Goal: Information Seeking & Learning: Understand process/instructions

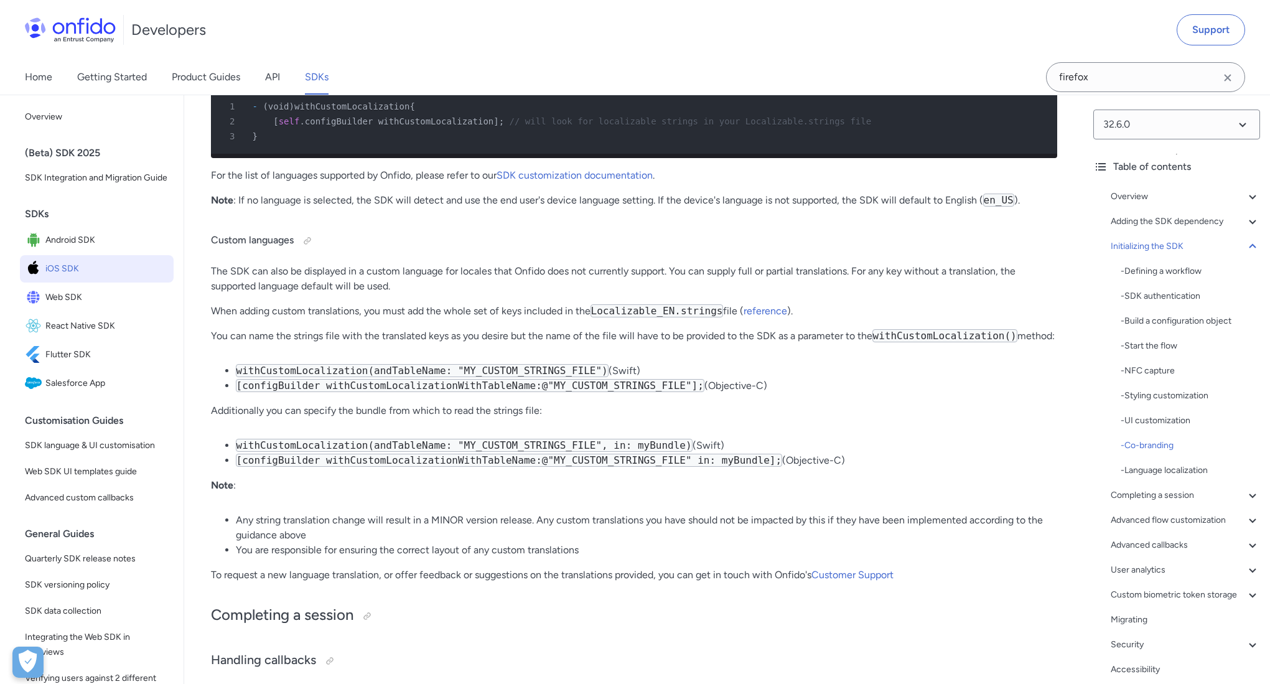
scroll to position [8217, 0]
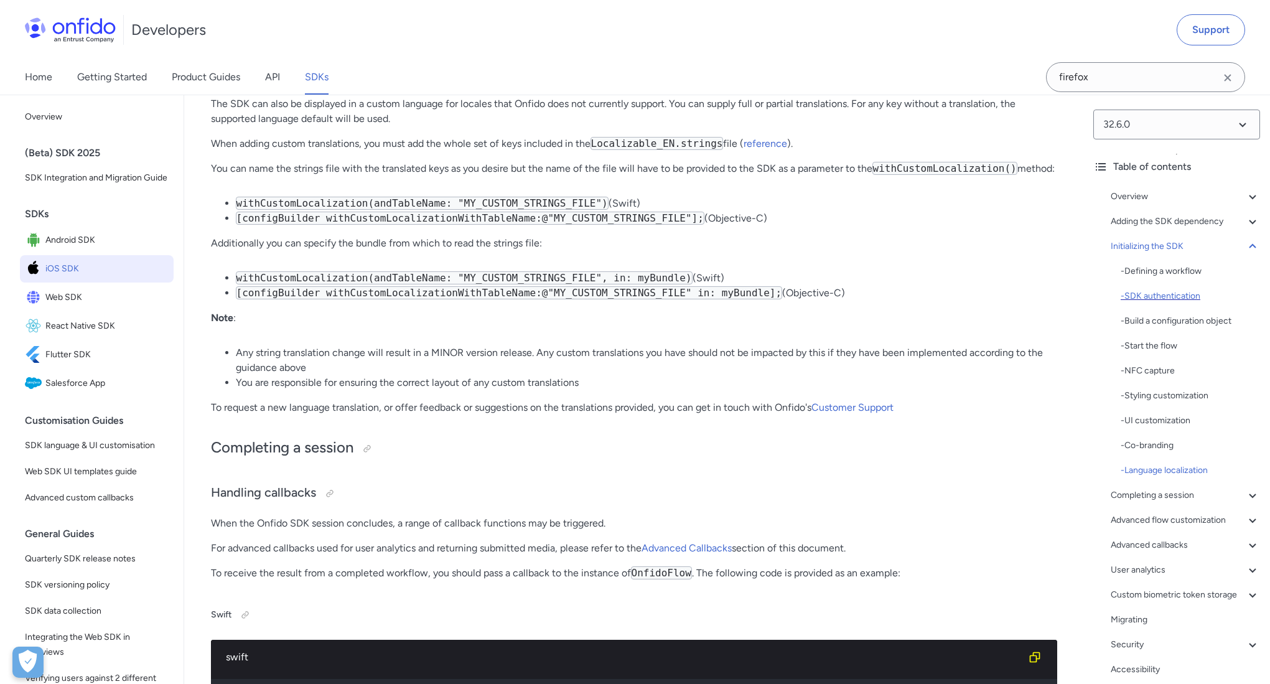
click at [1169, 292] on div "- SDK authentication" at bounding box center [1189, 296] width 139 height 15
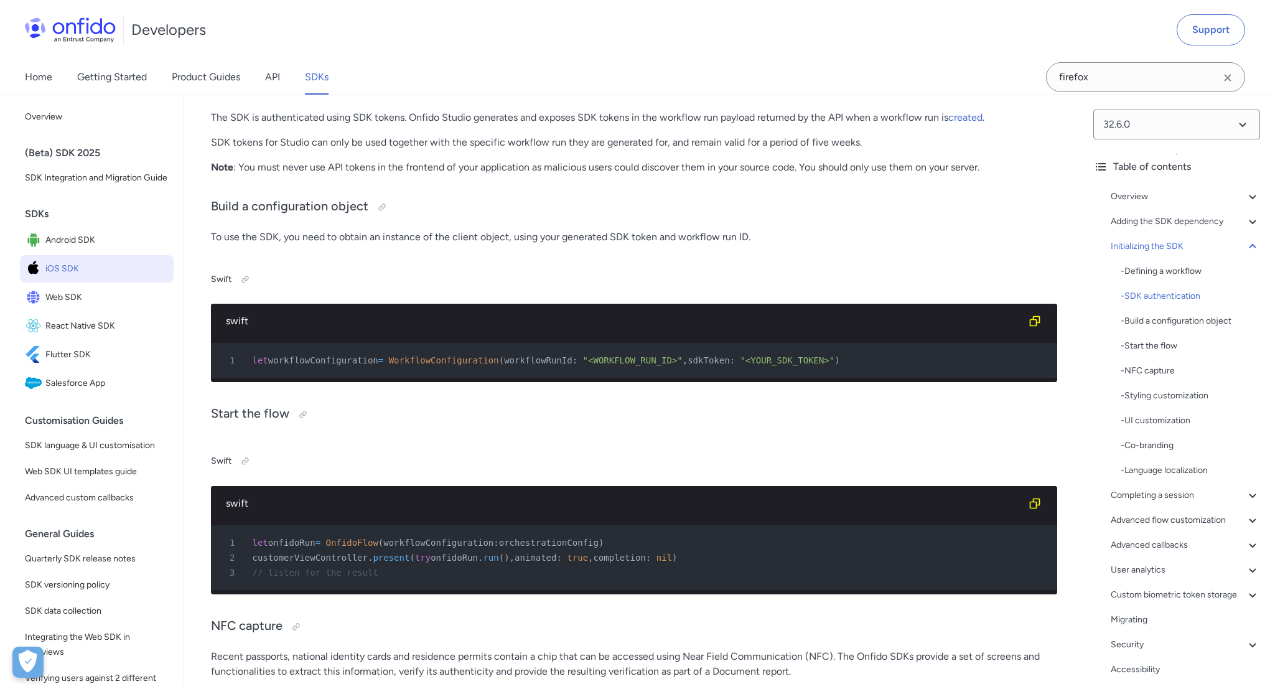
click at [877, 125] on p "The SDK is authenticated using SDK tokens. Onfido Studio generates and exposes …" at bounding box center [634, 117] width 846 height 15
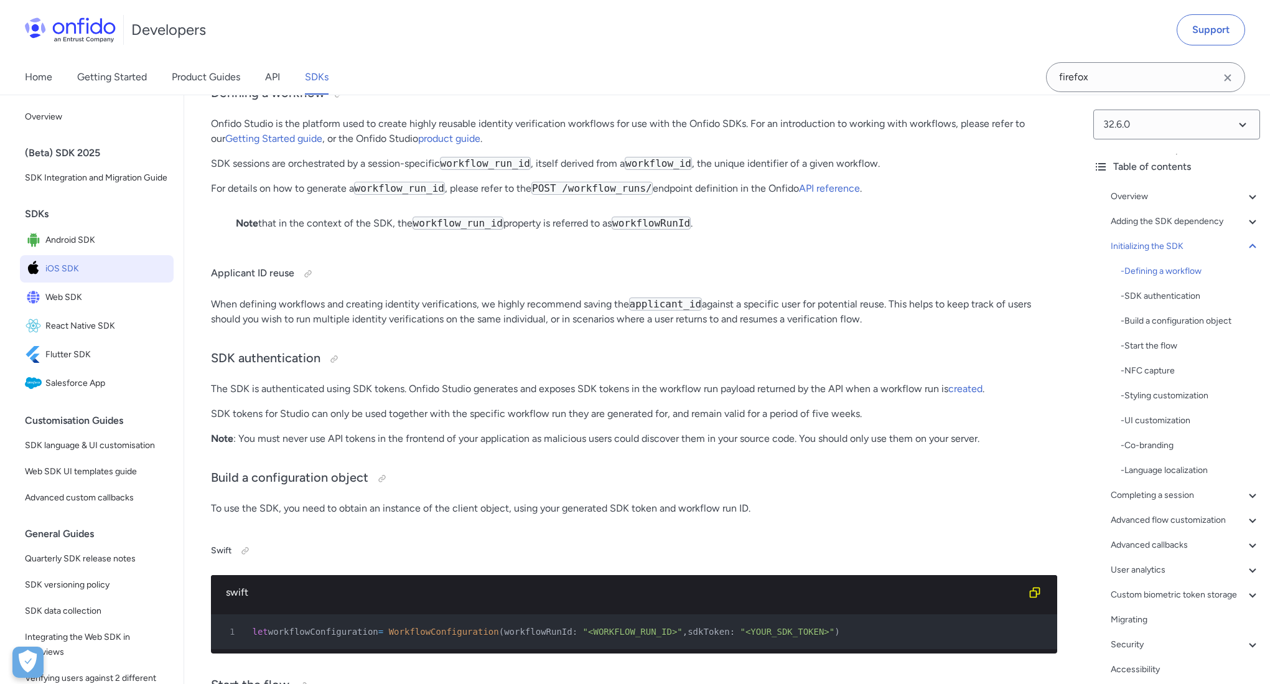
scroll to position [3031, 0]
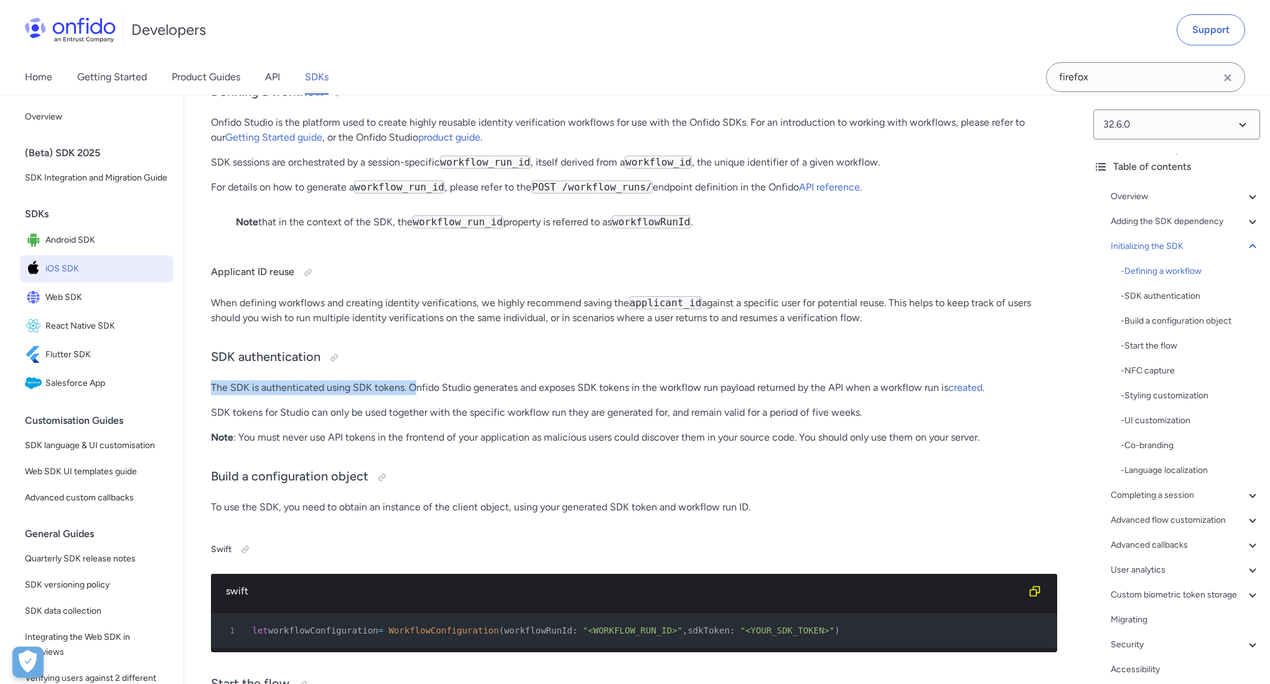
drag, startPoint x: 208, startPoint y: 444, endPoint x: 412, endPoint y: 447, distance: 204.7
click at [411, 395] on p "The SDK is authenticated using SDK tokens. Onfido Studio generates and exposes …" at bounding box center [634, 387] width 846 height 15
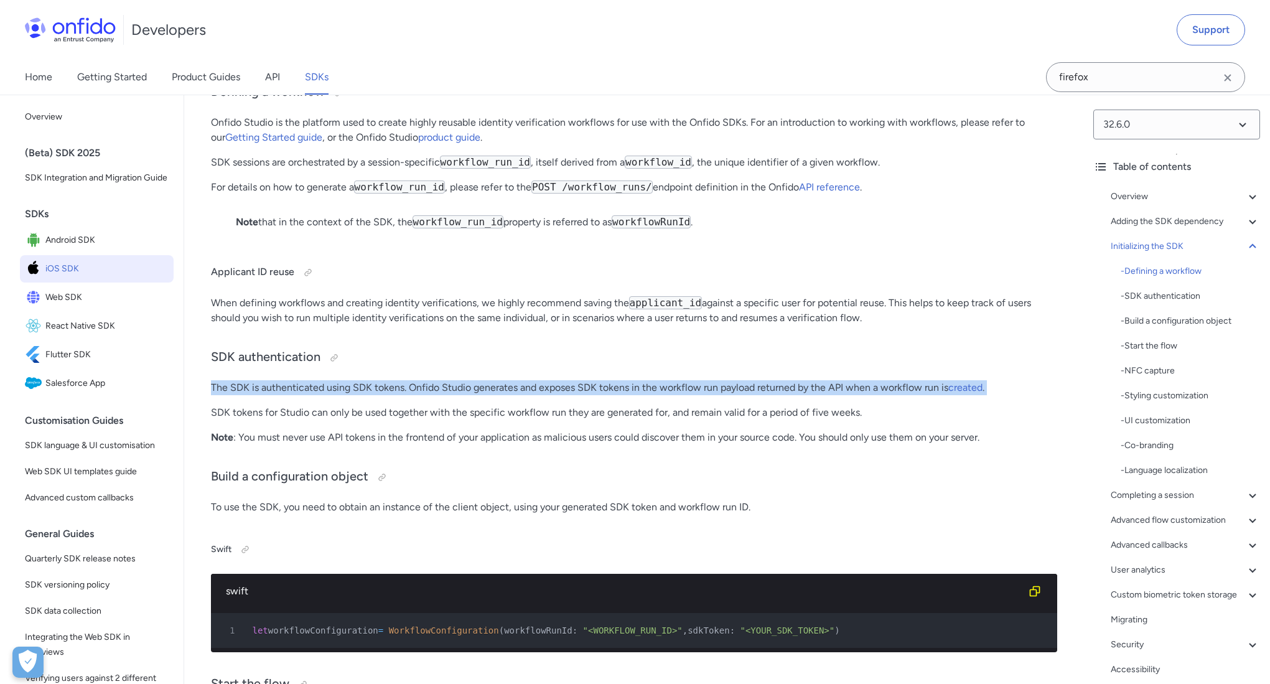
click at [411, 395] on p "The SDK is authenticated using SDK tokens. Onfido Studio generates and exposes …" at bounding box center [634, 387] width 846 height 15
click at [442, 395] on p "The SDK is authenticated using SDK tokens. Onfido Studio generates and exposes …" at bounding box center [634, 387] width 846 height 15
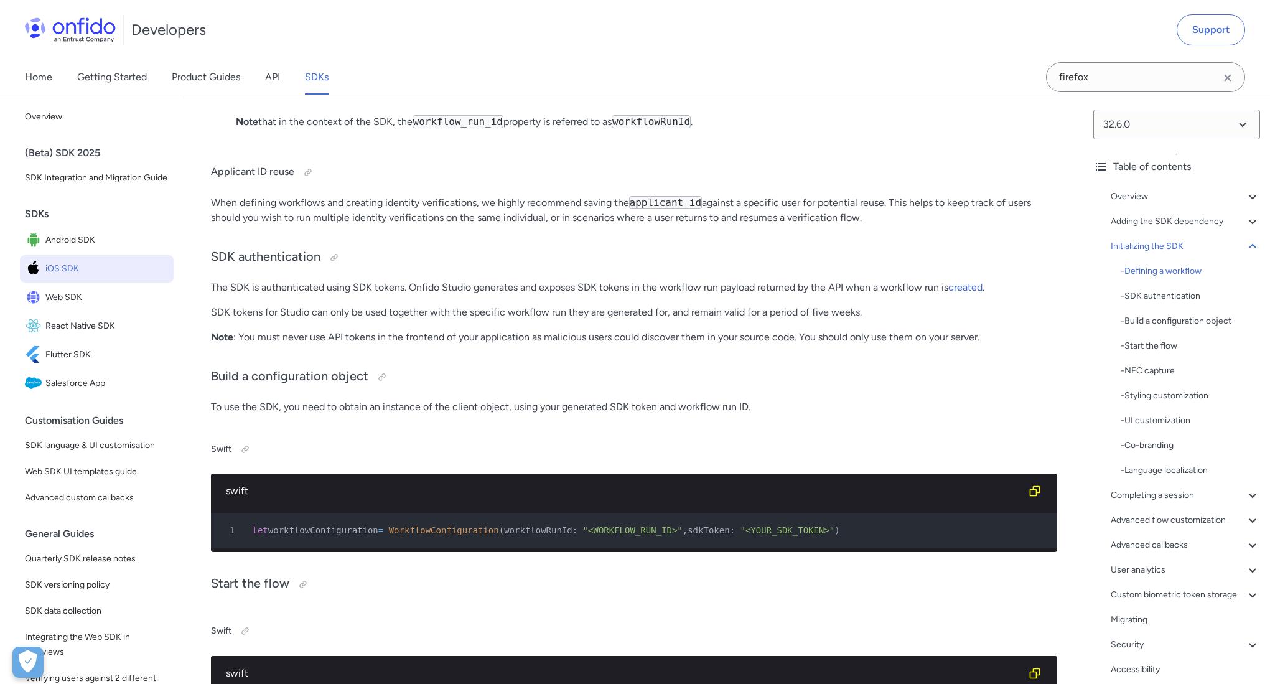
scroll to position [3145, 0]
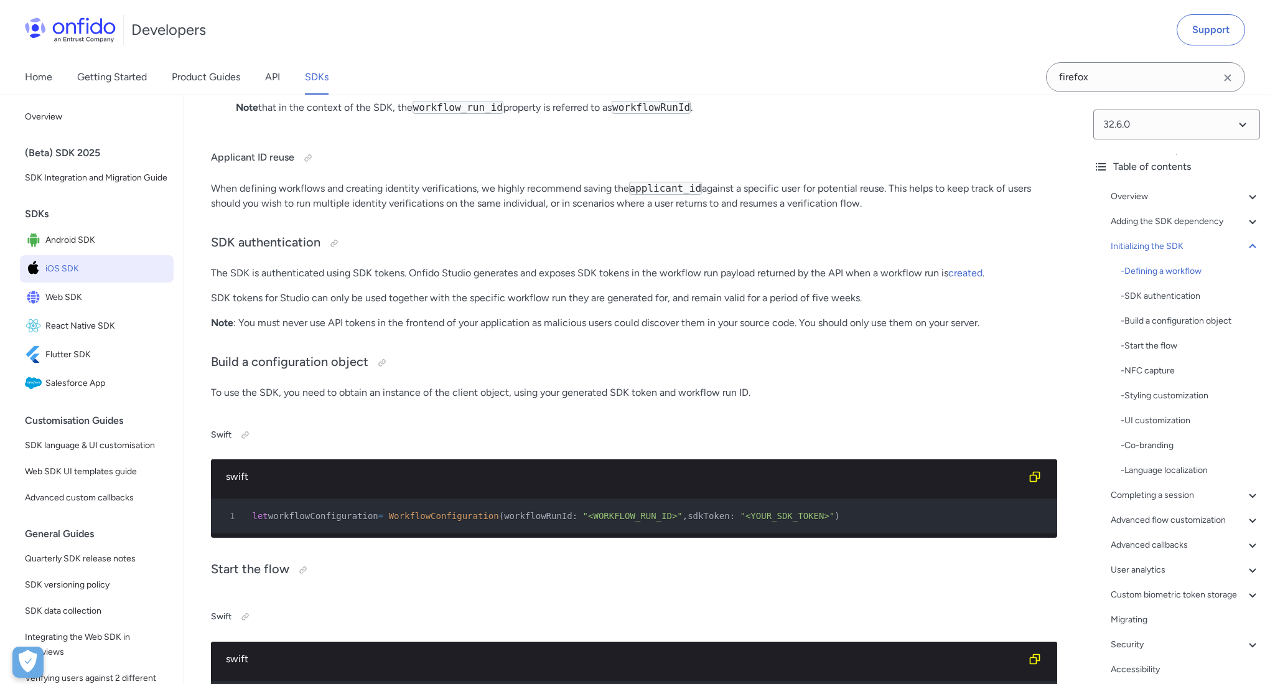
click at [403, 330] on p "Note : You must never use API tokens in the frontend of your application as mal…" at bounding box center [634, 322] width 846 height 15
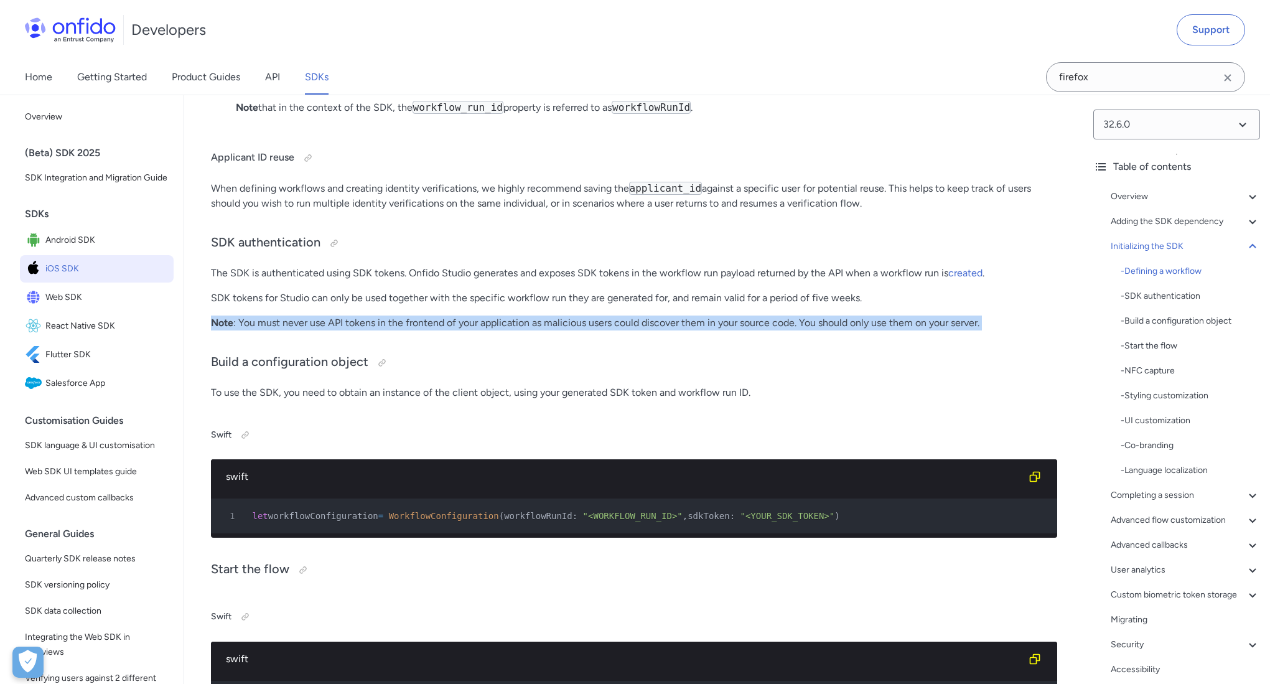
click at [403, 330] on p "Note : You must never use API tokens in the frontend of your application as mal…" at bounding box center [634, 322] width 846 height 15
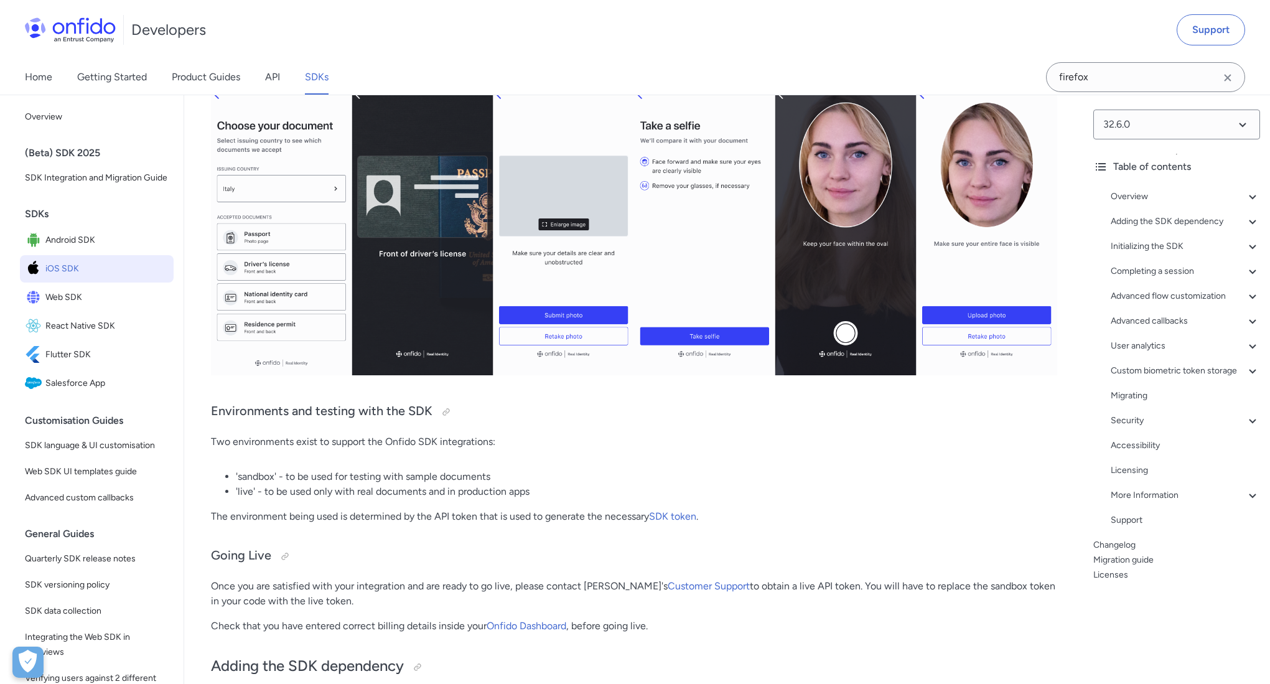
scroll to position [372, 0]
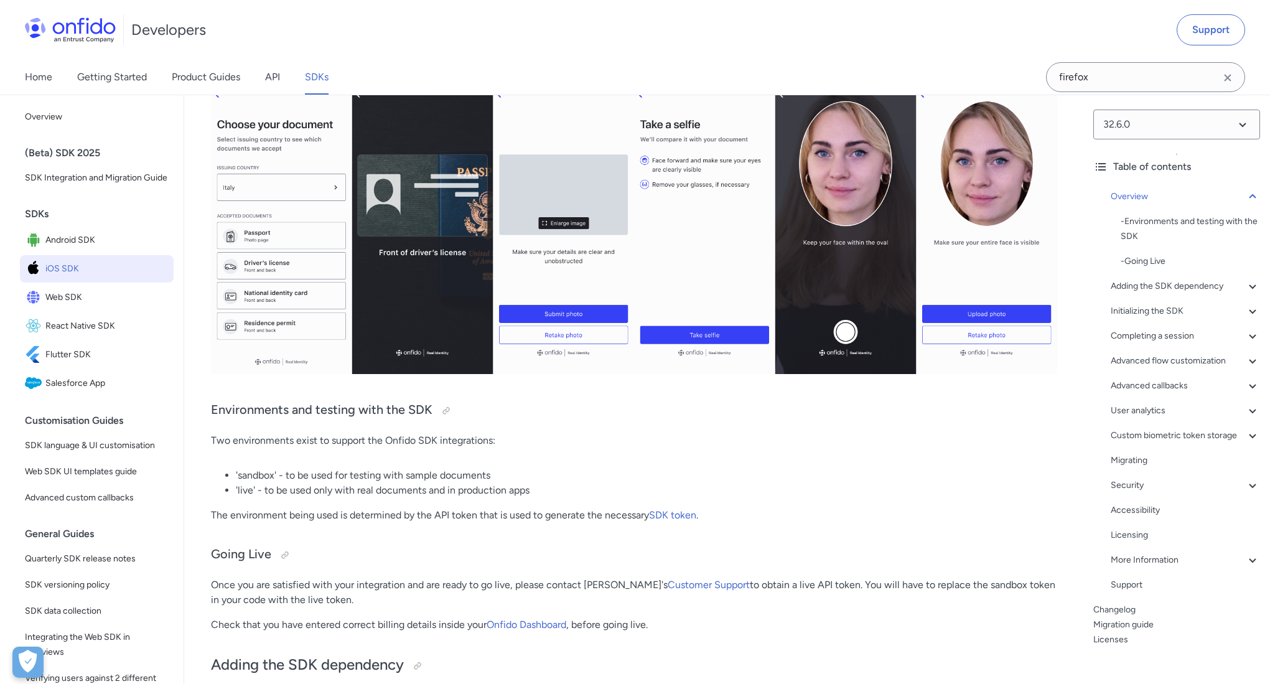
click at [1229, 75] on icon "Clear search field button" at bounding box center [1227, 77] width 7 height 7
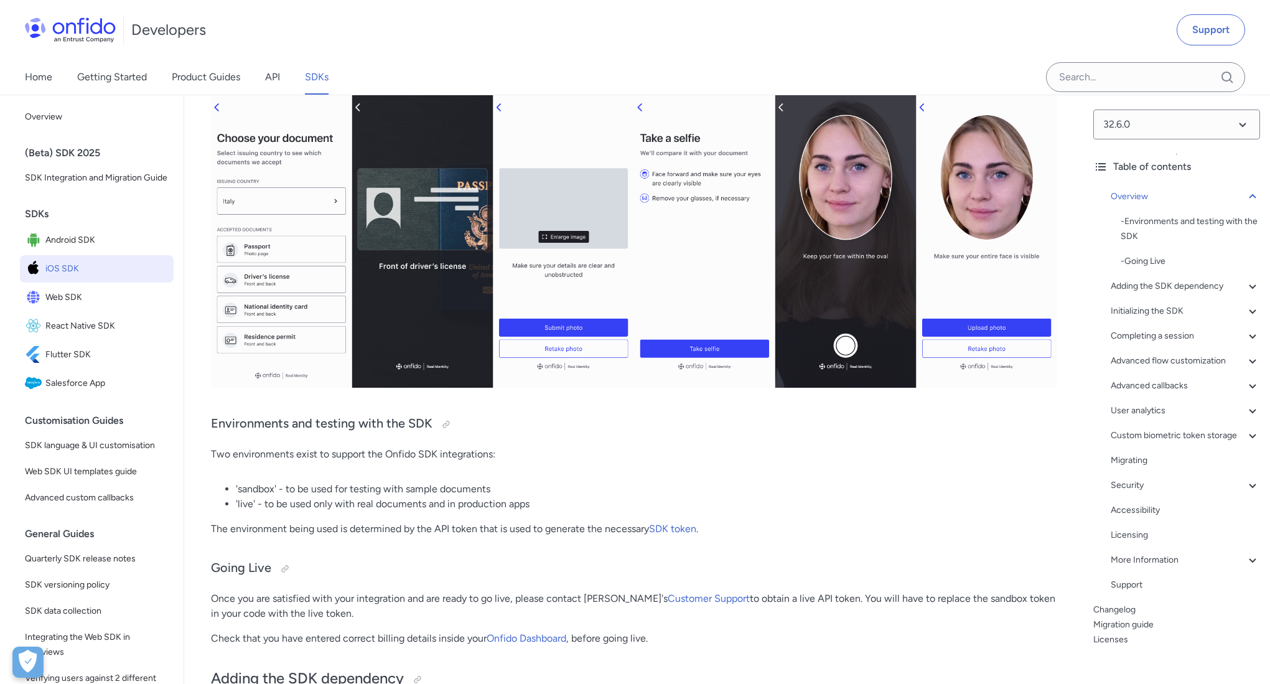
scroll to position [353, 0]
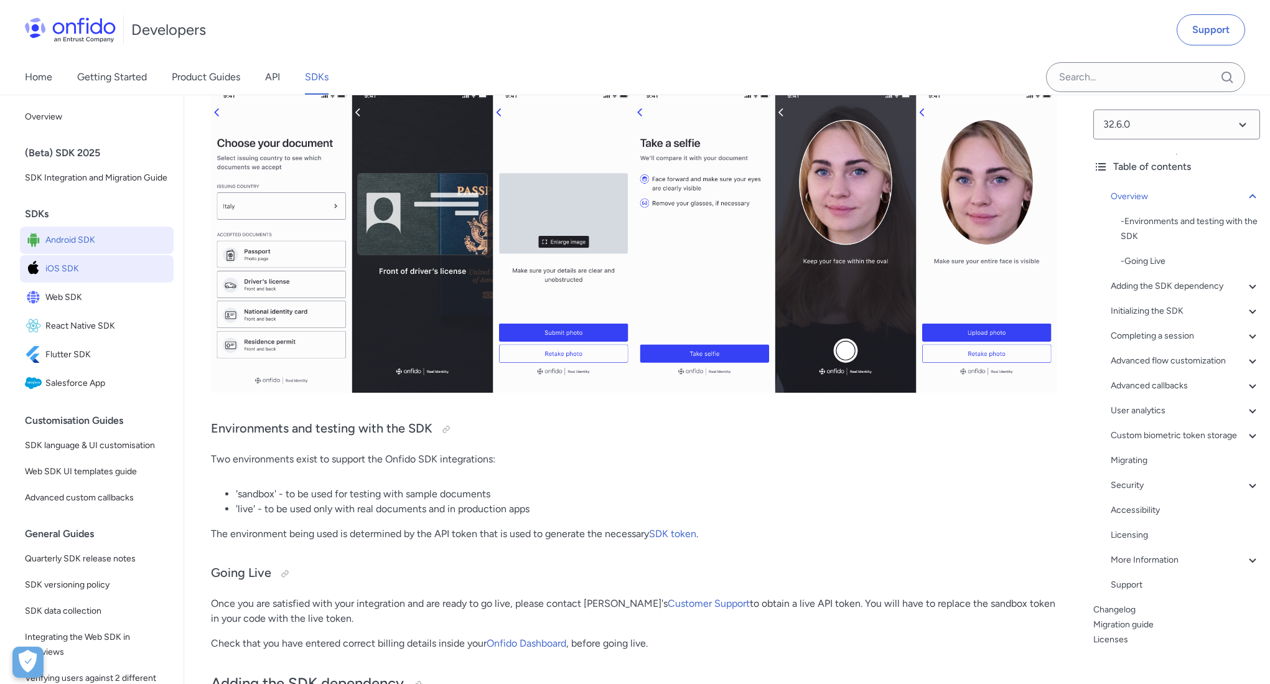
click at [93, 254] on link "Android SDK" at bounding box center [97, 239] width 154 height 27
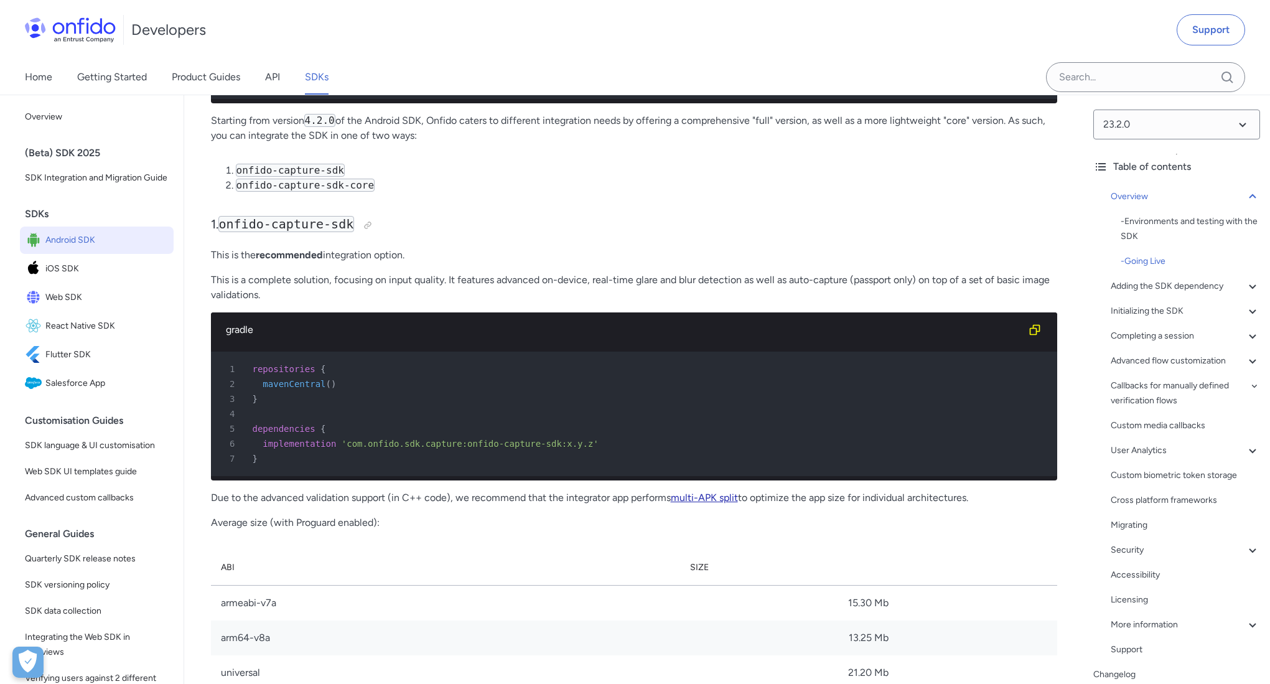
scroll to position [1397, 0]
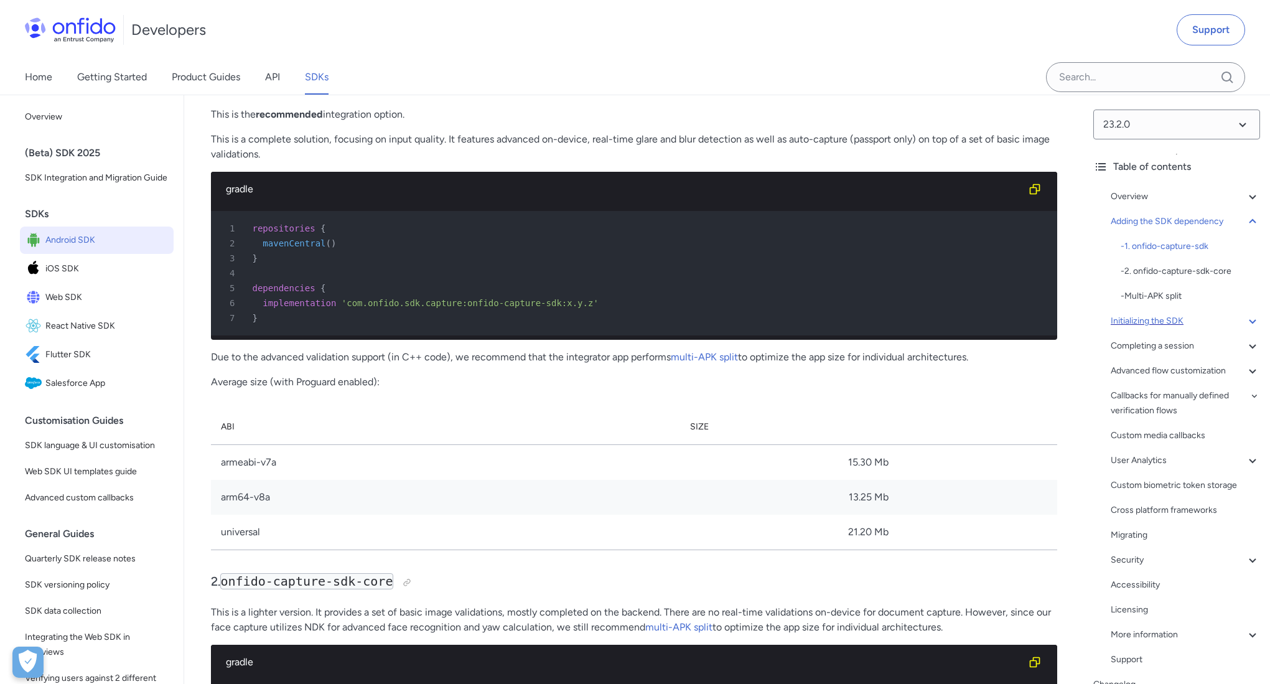
click at [1160, 323] on div "Initializing the SDK" at bounding box center [1184, 321] width 149 height 15
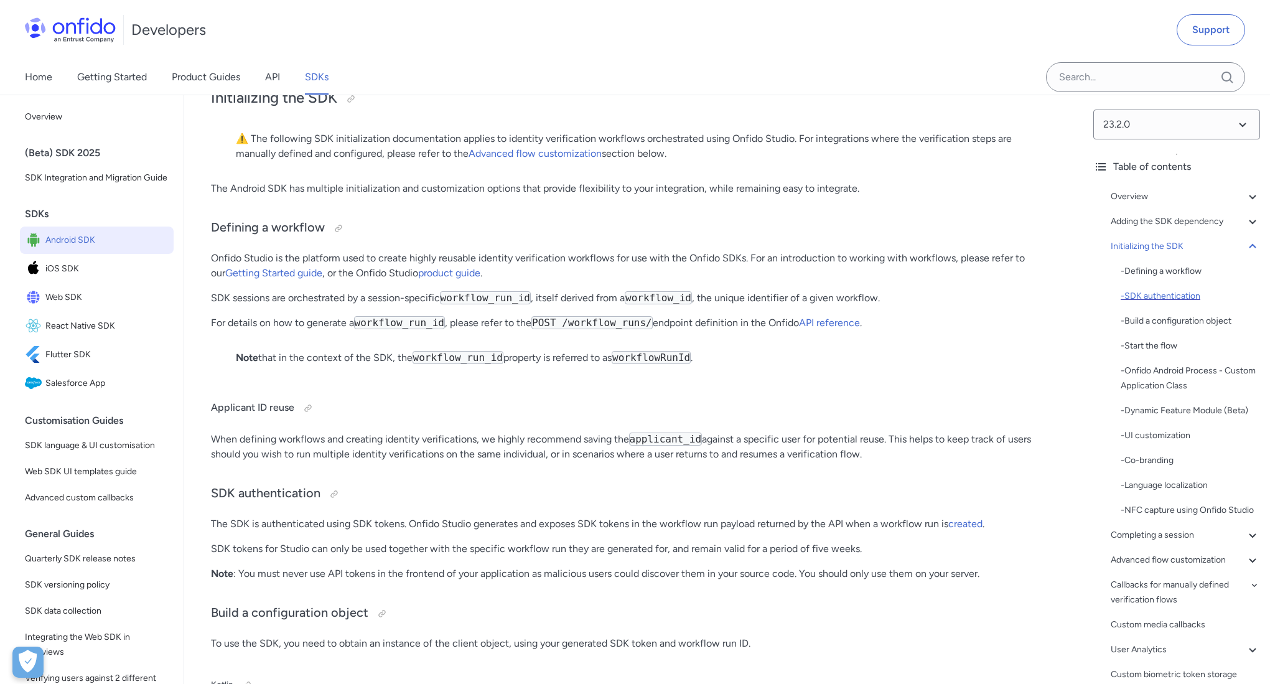
click at [1162, 295] on div "- SDK authentication" at bounding box center [1189, 296] width 139 height 15
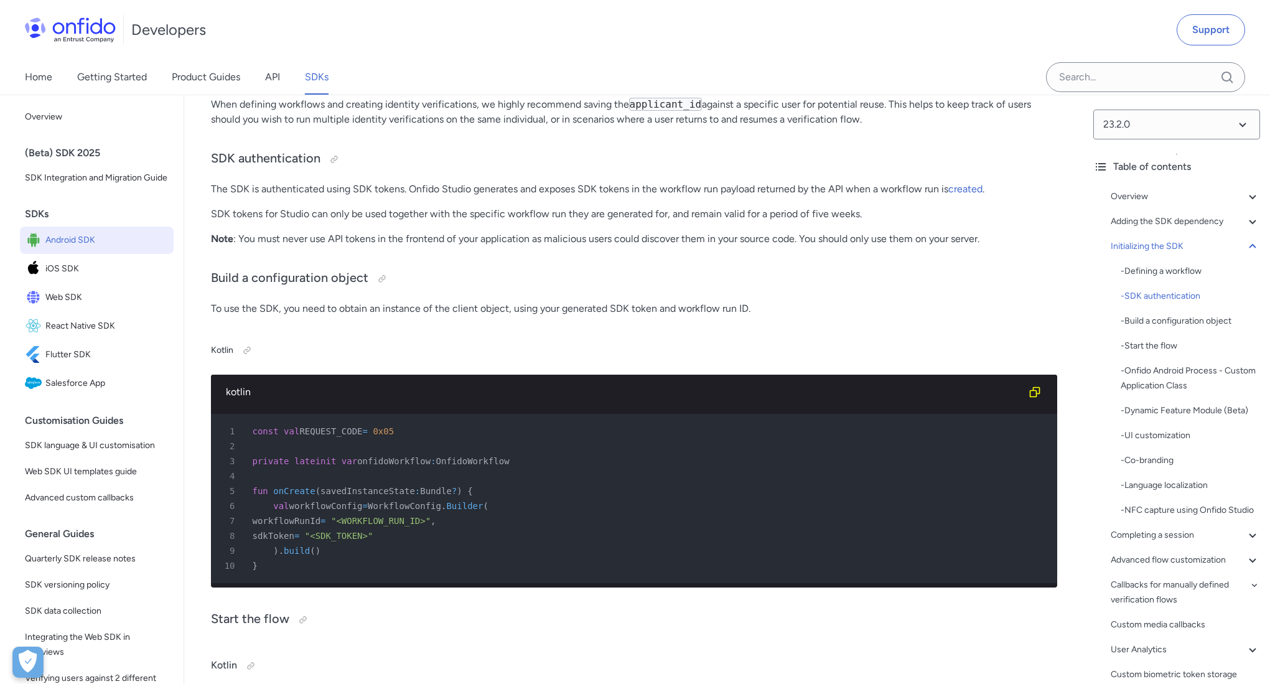
scroll to position [3367, 0]
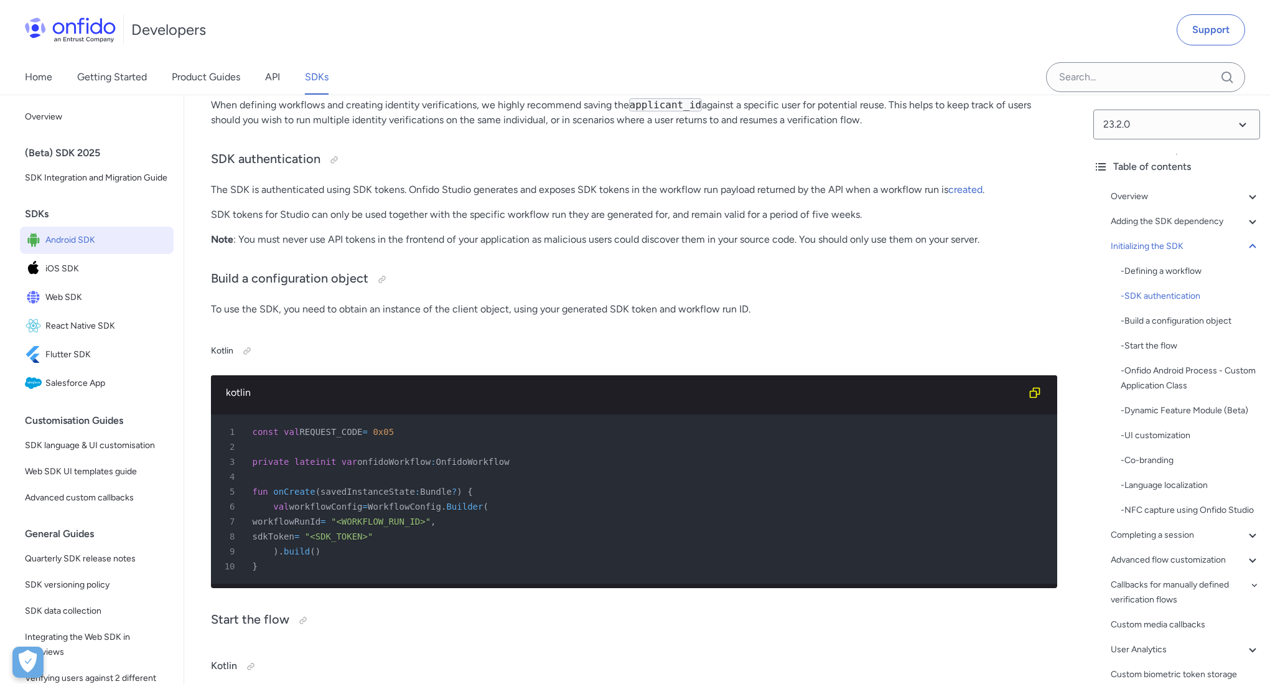
click at [357, 247] on p "Note : You must never use API tokens in the frontend of your application as mal…" at bounding box center [634, 239] width 846 height 15
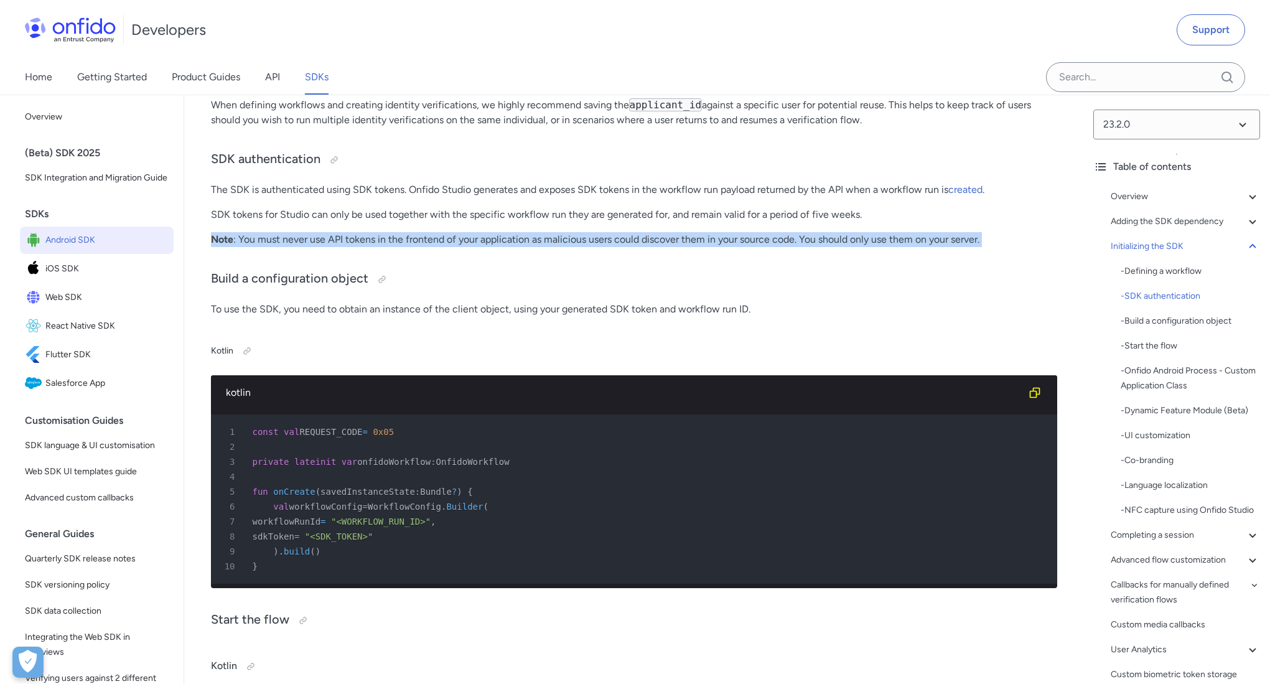
click at [357, 247] on p "Note : You must never use API tokens in the frontend of your application as mal…" at bounding box center [634, 239] width 846 height 15
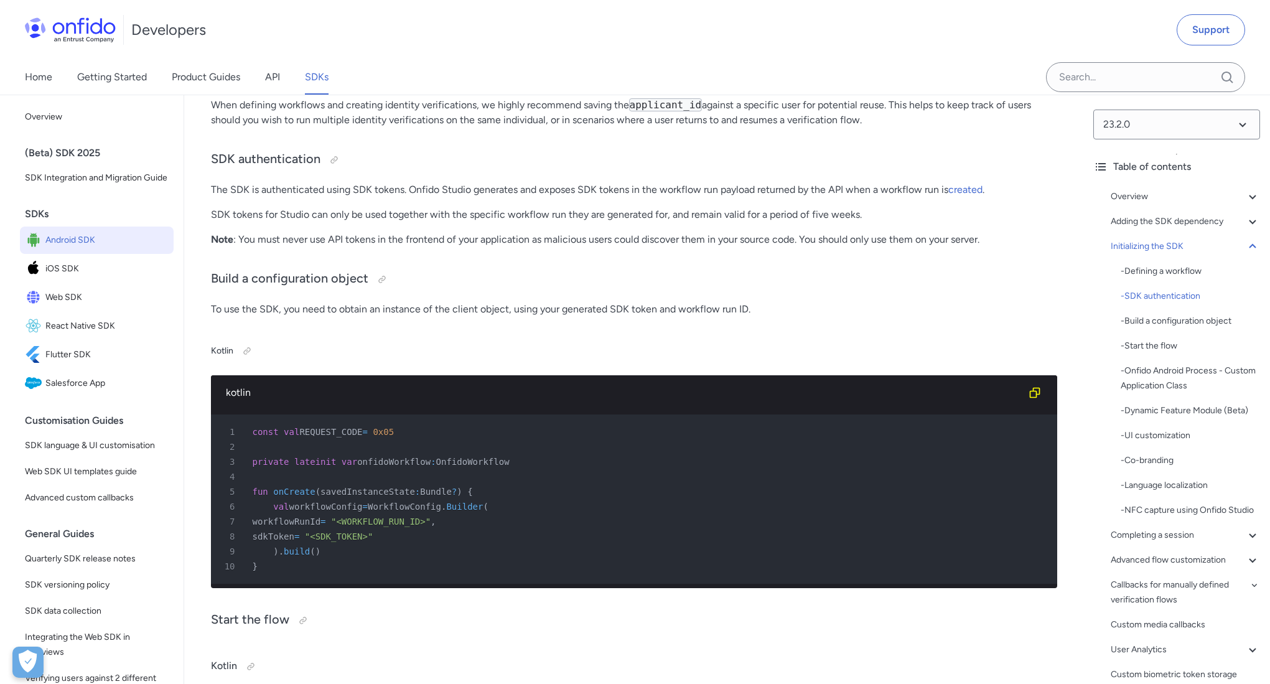
click at [363, 317] on p "To use the SDK, you need to obtain an instance of the client object, using your…" at bounding box center [634, 309] width 846 height 15
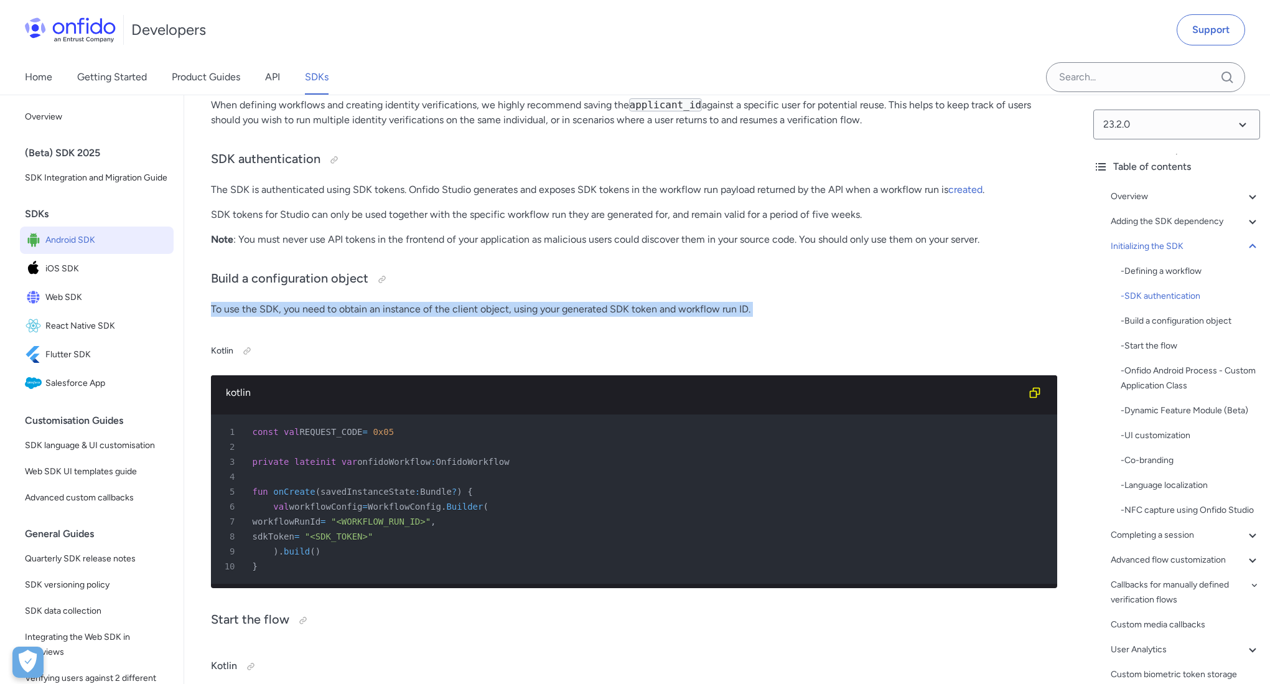
click at [363, 317] on p "To use the SDK, you need to obtain an instance of the client object, using your…" at bounding box center [634, 309] width 846 height 15
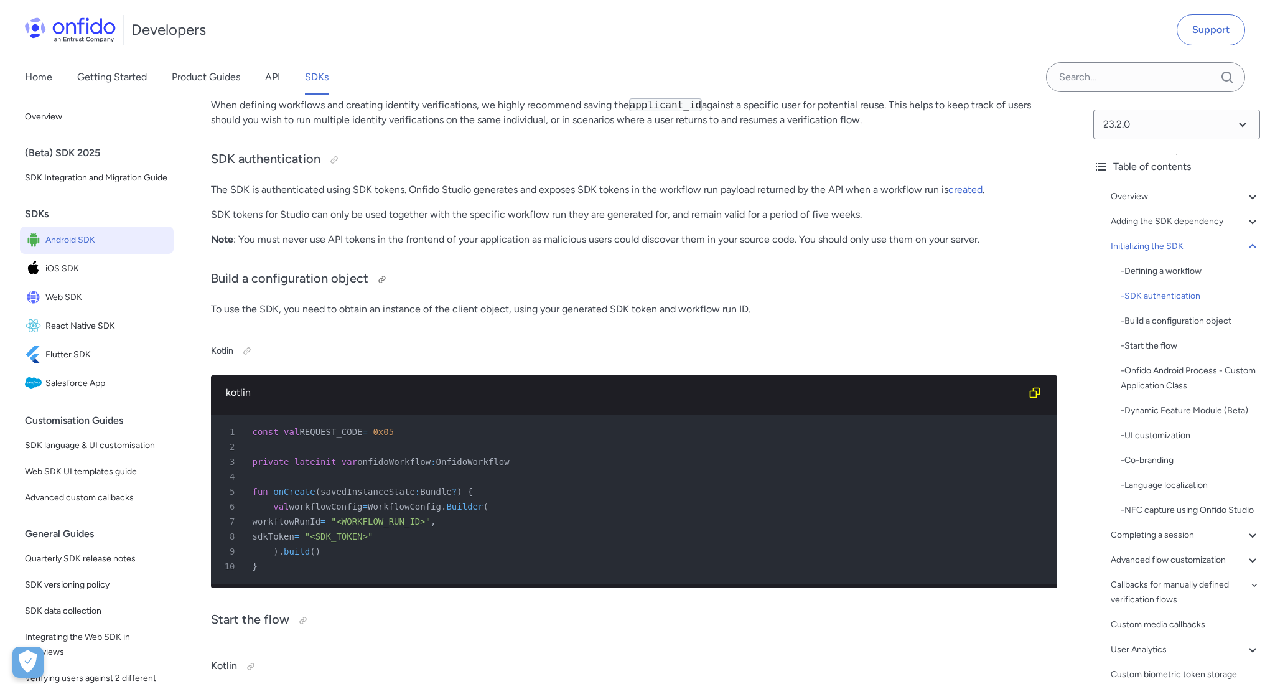
click at [434, 289] on h3 "Build a configuration object" at bounding box center [634, 279] width 846 height 20
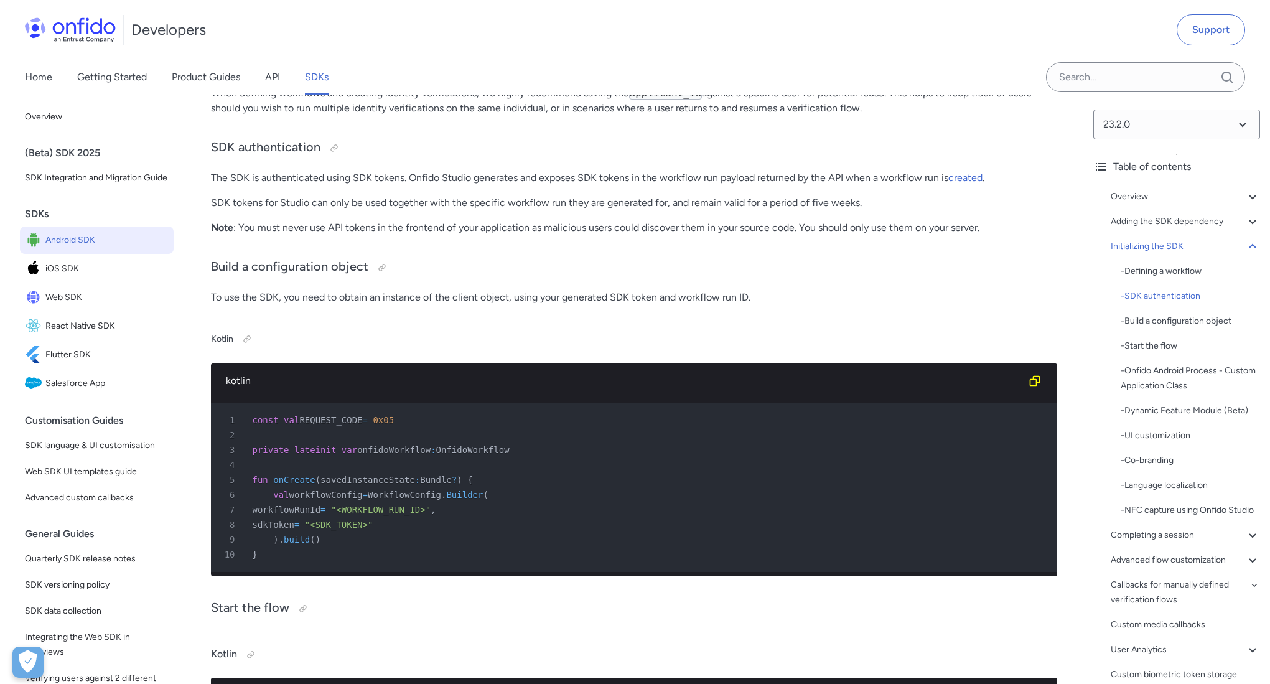
scroll to position [3372, 0]
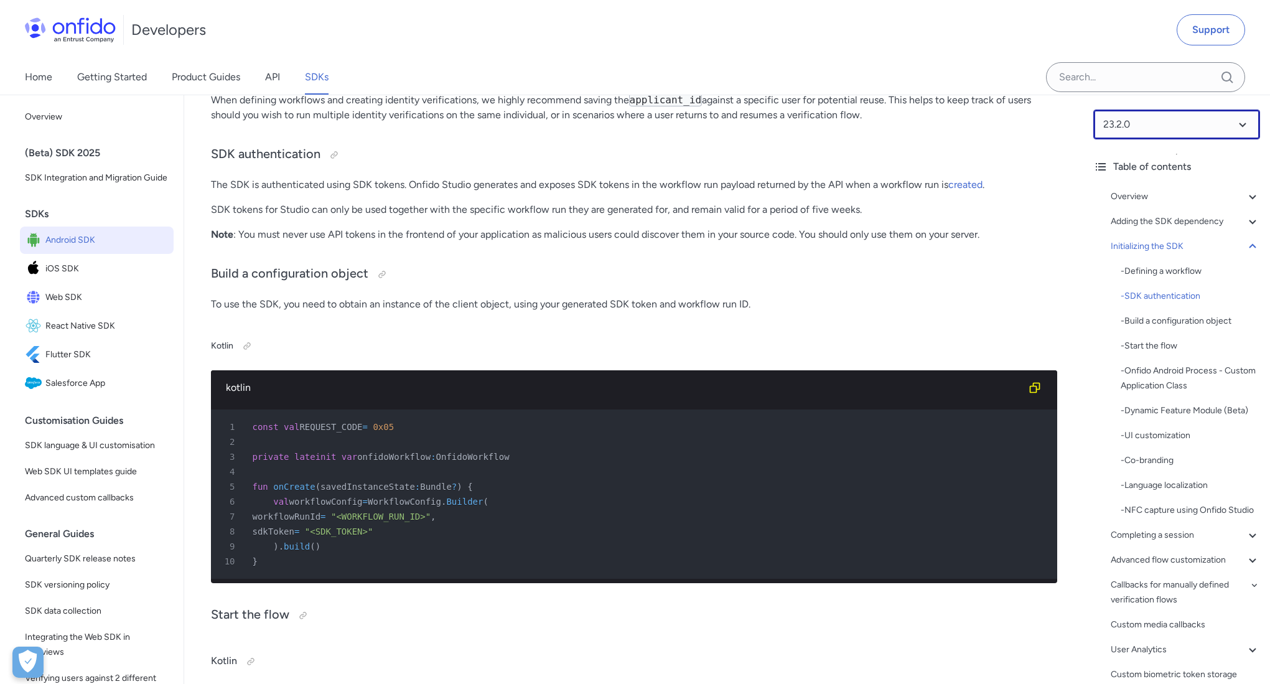
click at [1156, 126] on select at bounding box center [1176, 124] width 167 height 30
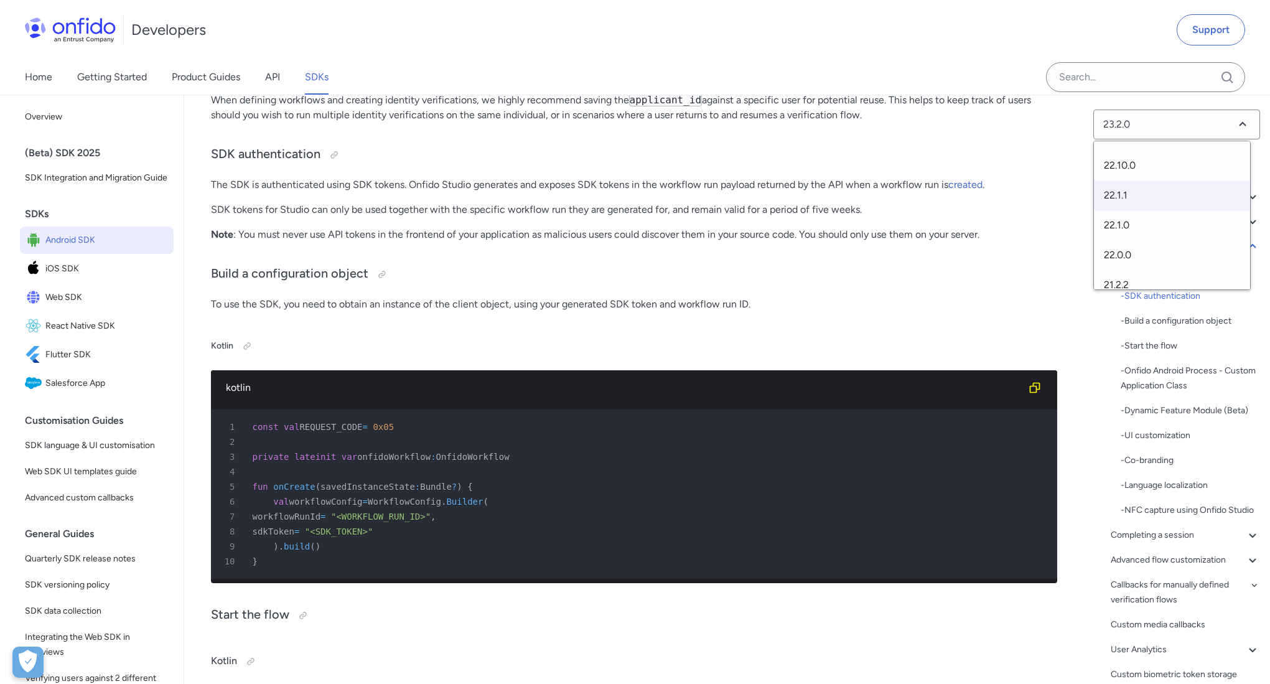
scroll to position [434, 0]
click at [1137, 174] on span "22.10.0" at bounding box center [1172, 172] width 156 height 30
select select "22.10.0"
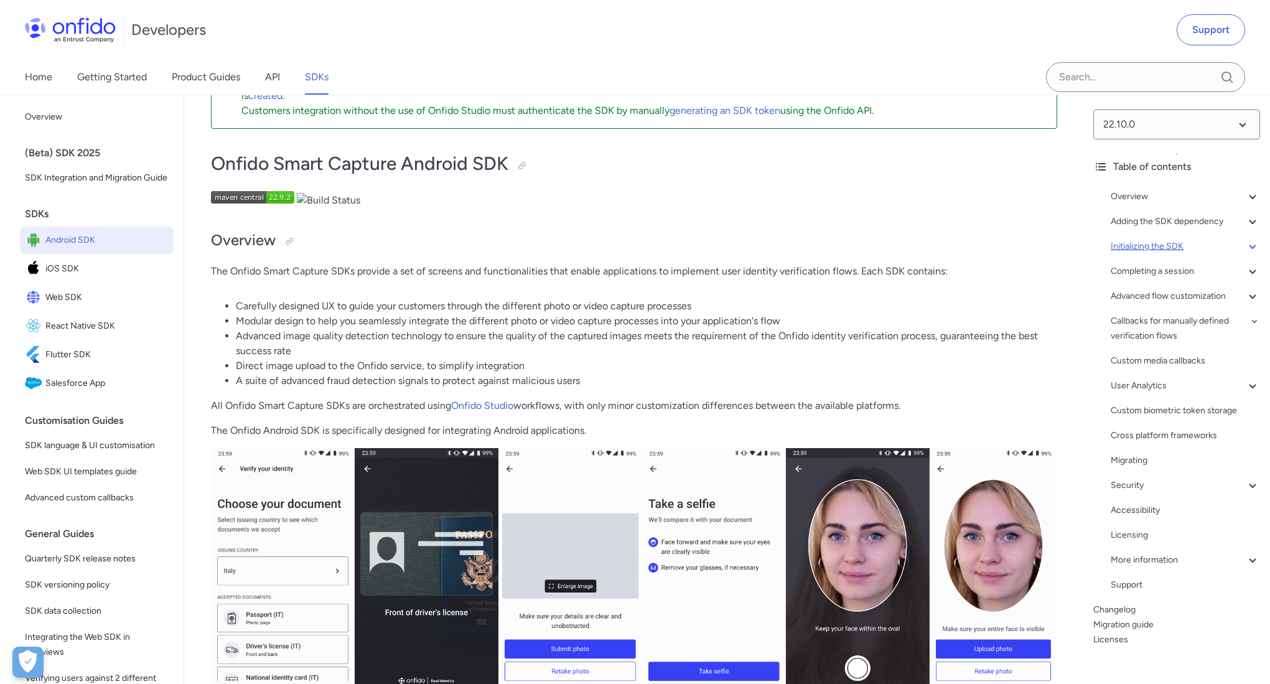
click at [1210, 251] on div "Initializing the SDK" at bounding box center [1184, 246] width 149 height 15
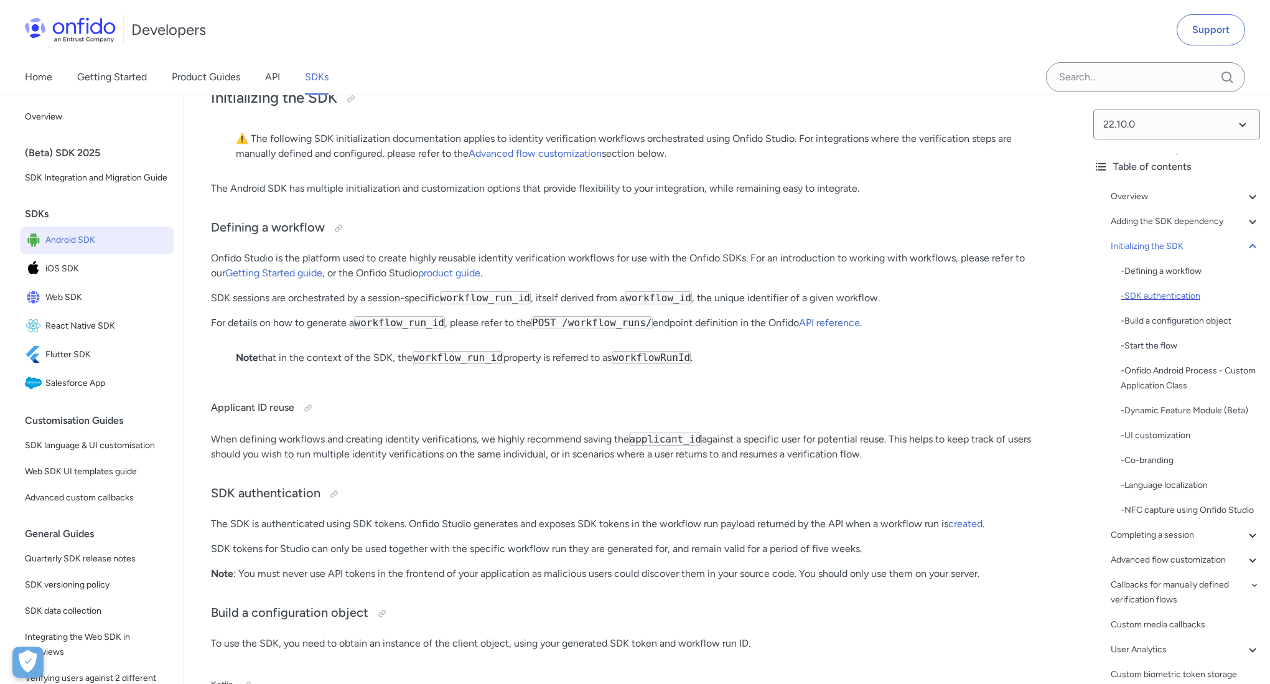
click at [1186, 293] on div "- SDK authentication" at bounding box center [1189, 296] width 139 height 15
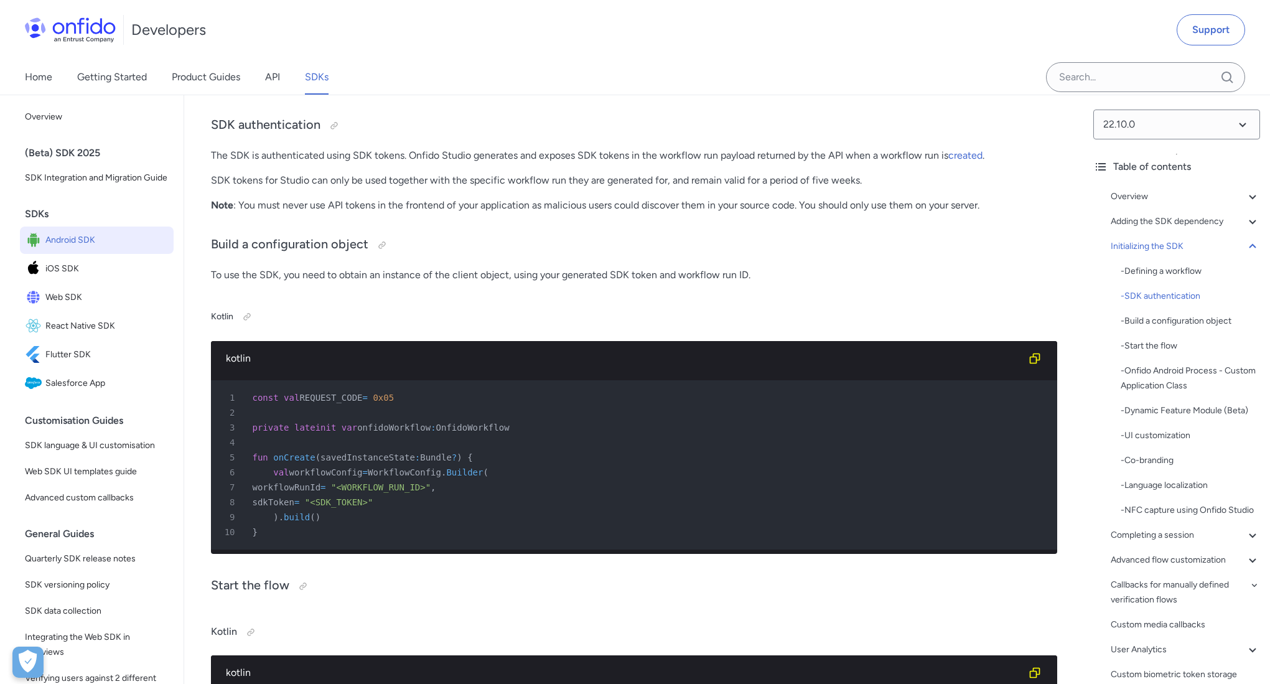
scroll to position [3408, 0]
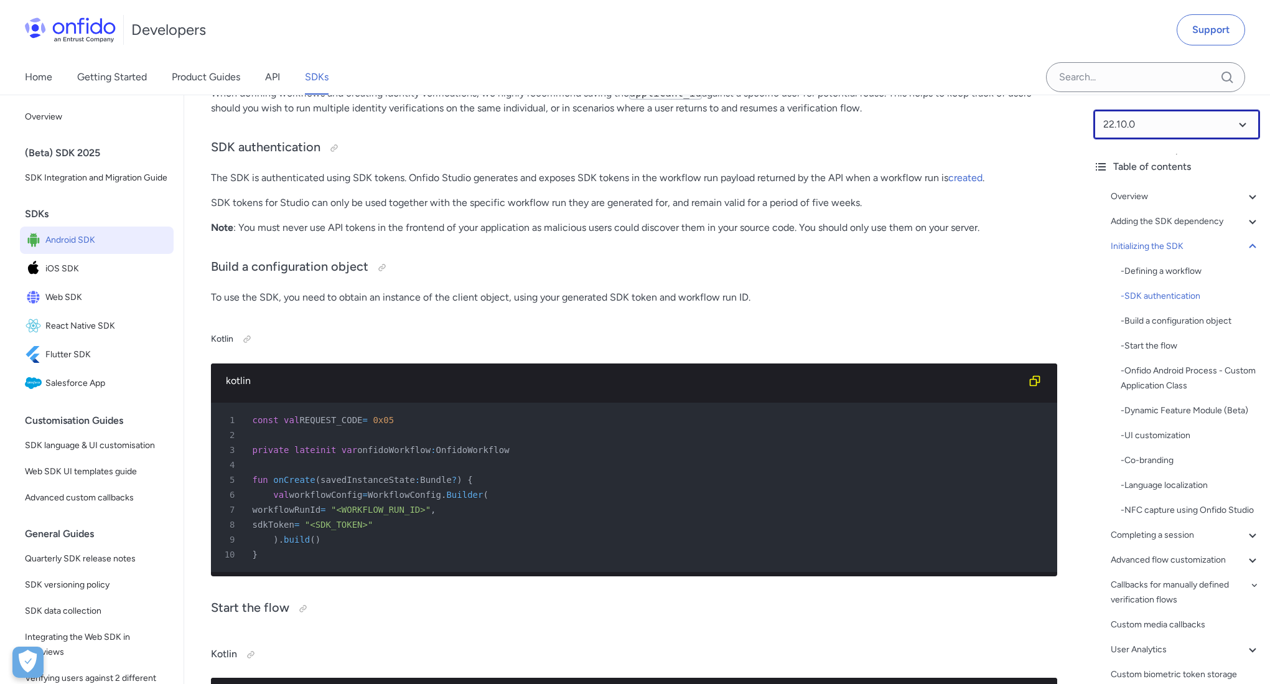
click at [1122, 126] on select at bounding box center [1176, 124] width 167 height 30
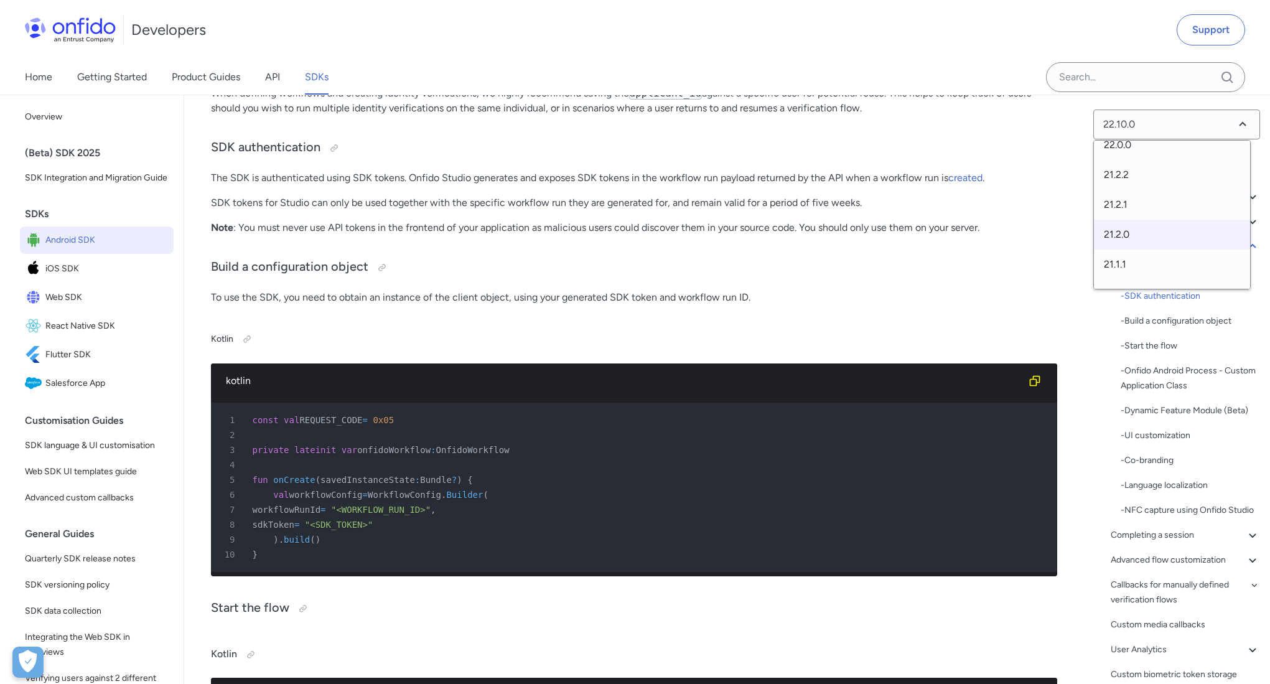
scroll to position [753, 0]
click at [1135, 265] on span "20.2.2" at bounding box center [1172, 271] width 156 height 30
select select "20.2.2"
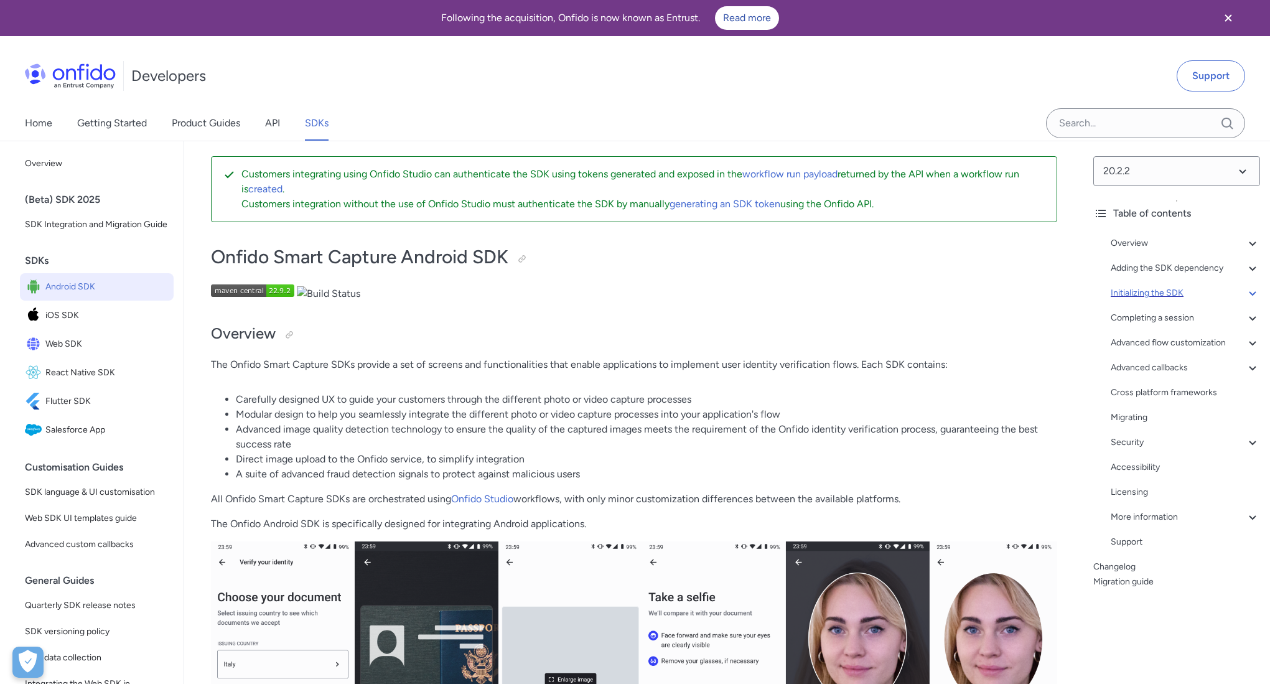
click at [1138, 286] on div "Initializing the SDK" at bounding box center [1184, 293] width 149 height 15
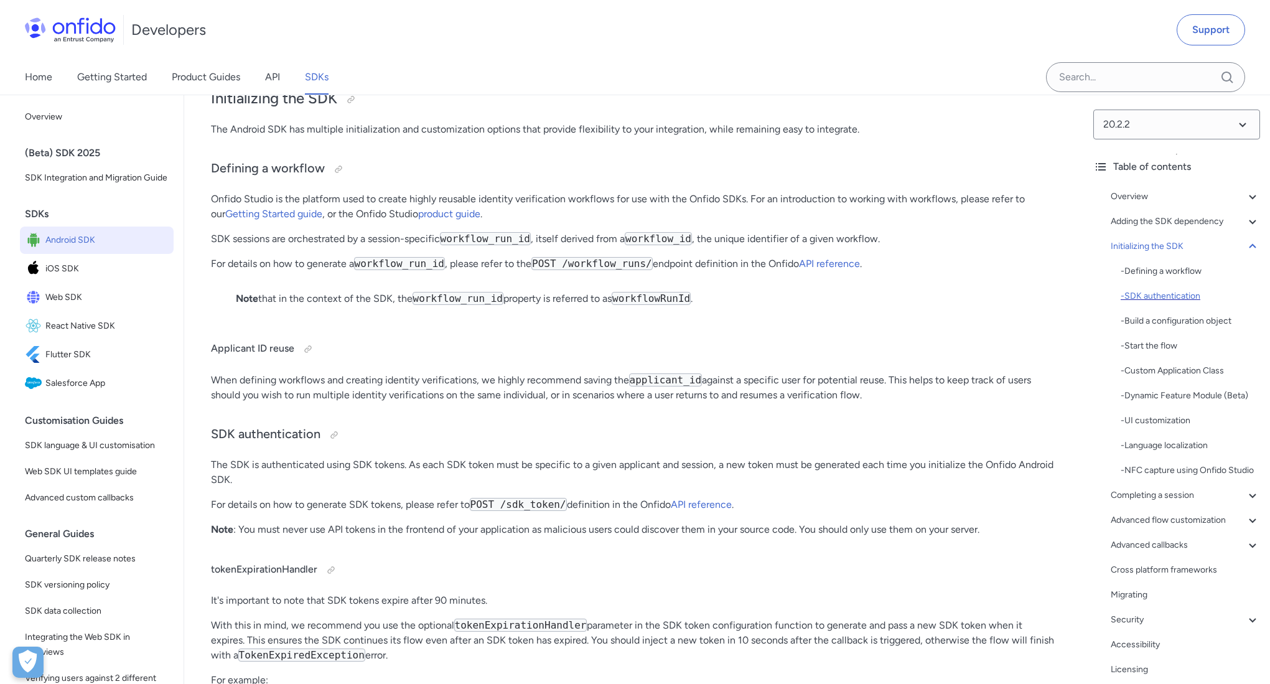
click at [1145, 292] on div "- SDK authentication" at bounding box center [1189, 296] width 139 height 15
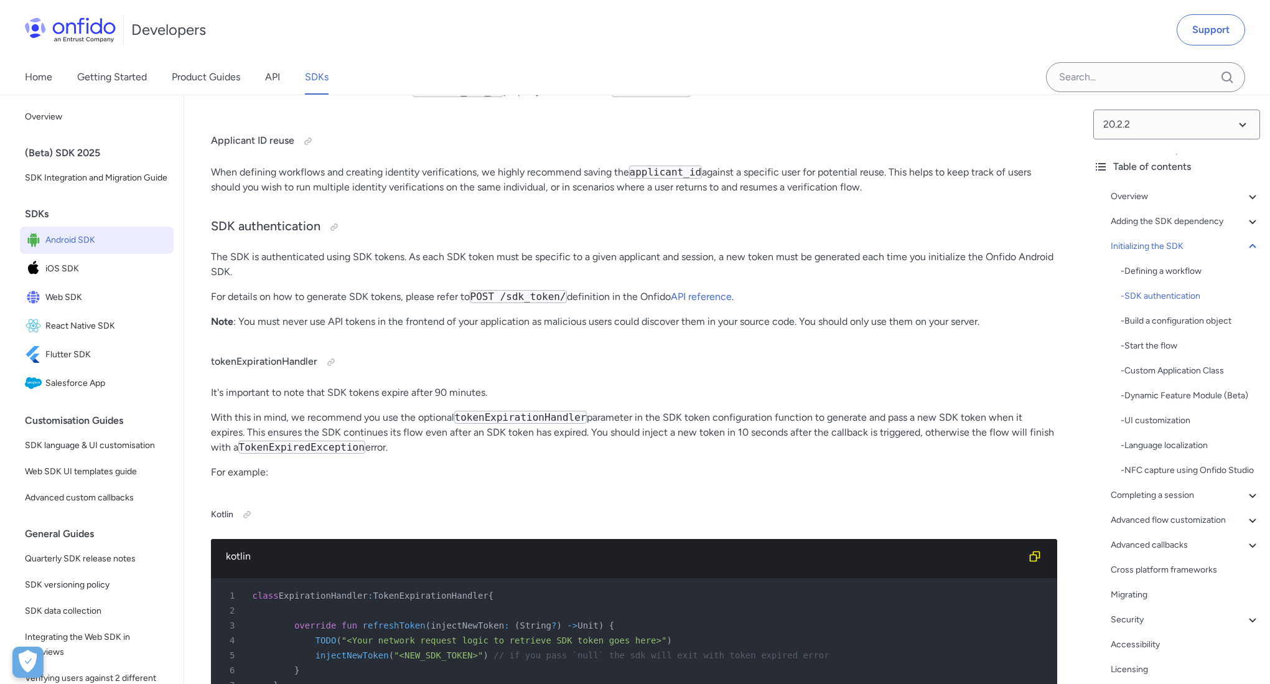
scroll to position [3469, 0]
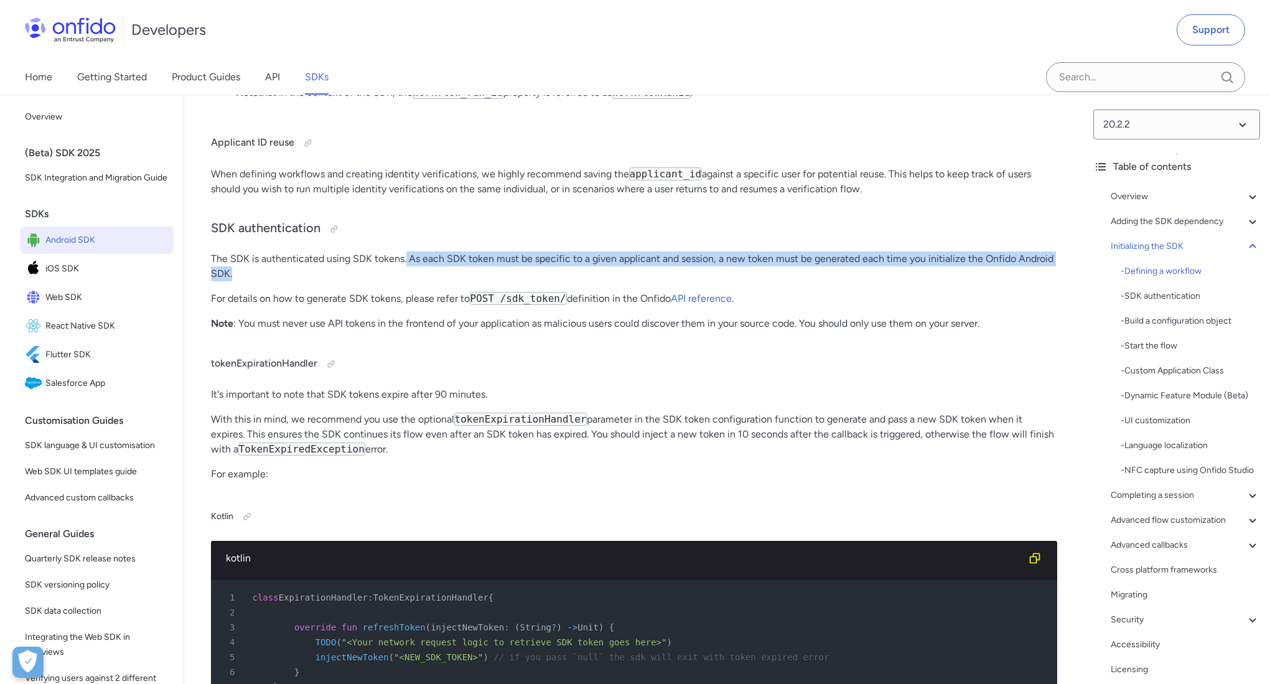
drag, startPoint x: 406, startPoint y: 304, endPoint x: 717, endPoint y: 316, distance: 311.3
click at [717, 281] on p "The SDK is authenticated using SDK tokens. As each SDK token must be specific t…" at bounding box center [634, 266] width 846 height 30
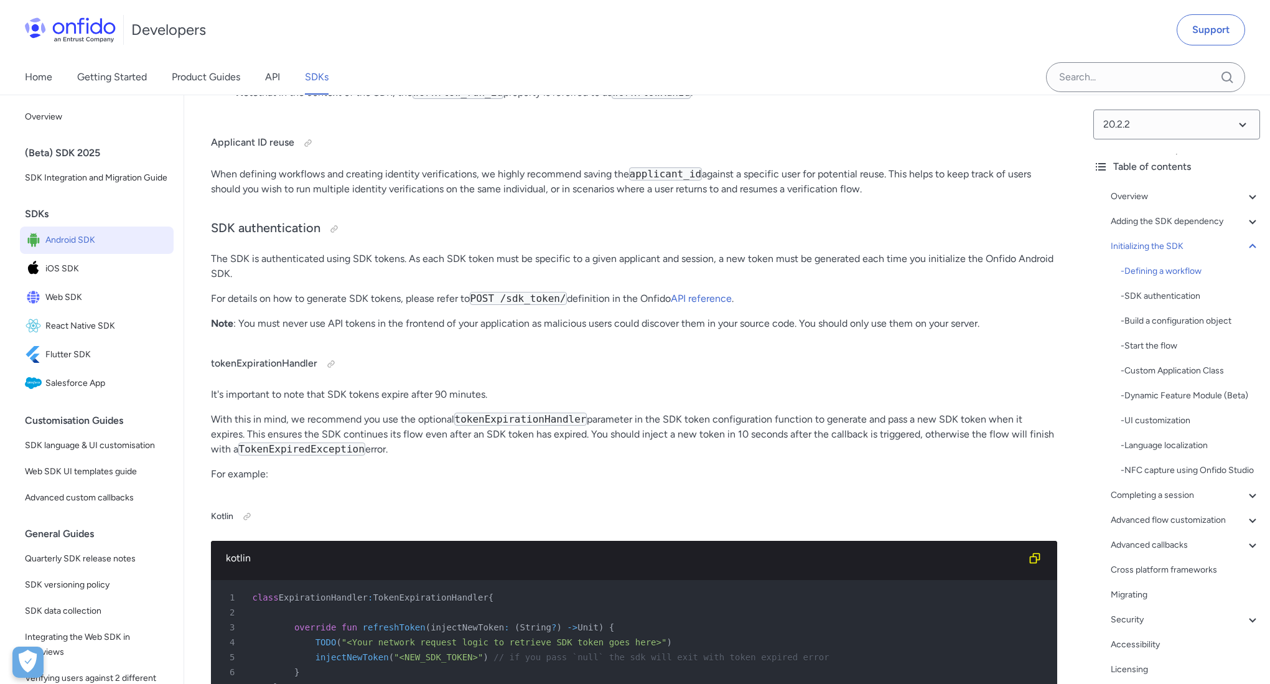
click at [345, 306] on p "For details on how to generate SDK tokens, please refer to POST /sdk_token/ def…" at bounding box center [634, 298] width 846 height 15
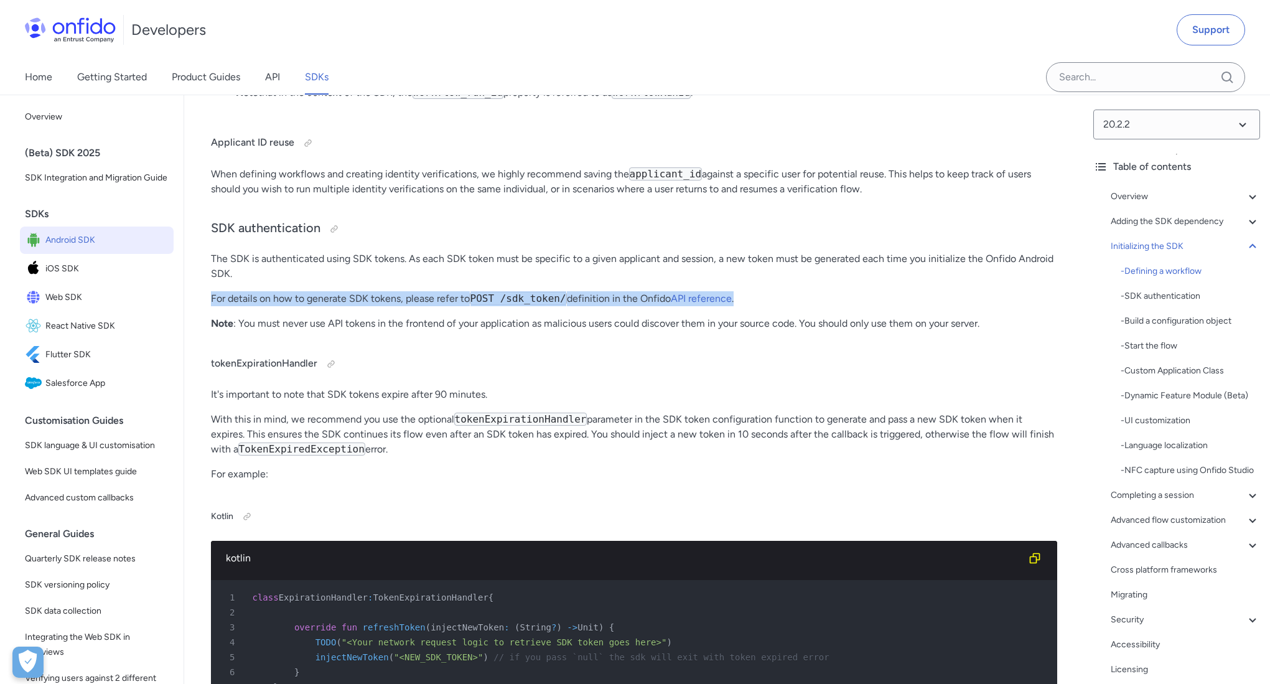
click at [345, 306] on p "For details on how to generate SDK tokens, please refer to POST /sdk_token/ def…" at bounding box center [634, 298] width 846 height 15
click at [501, 305] on code "POST /sdk_token/" at bounding box center [518, 298] width 97 height 13
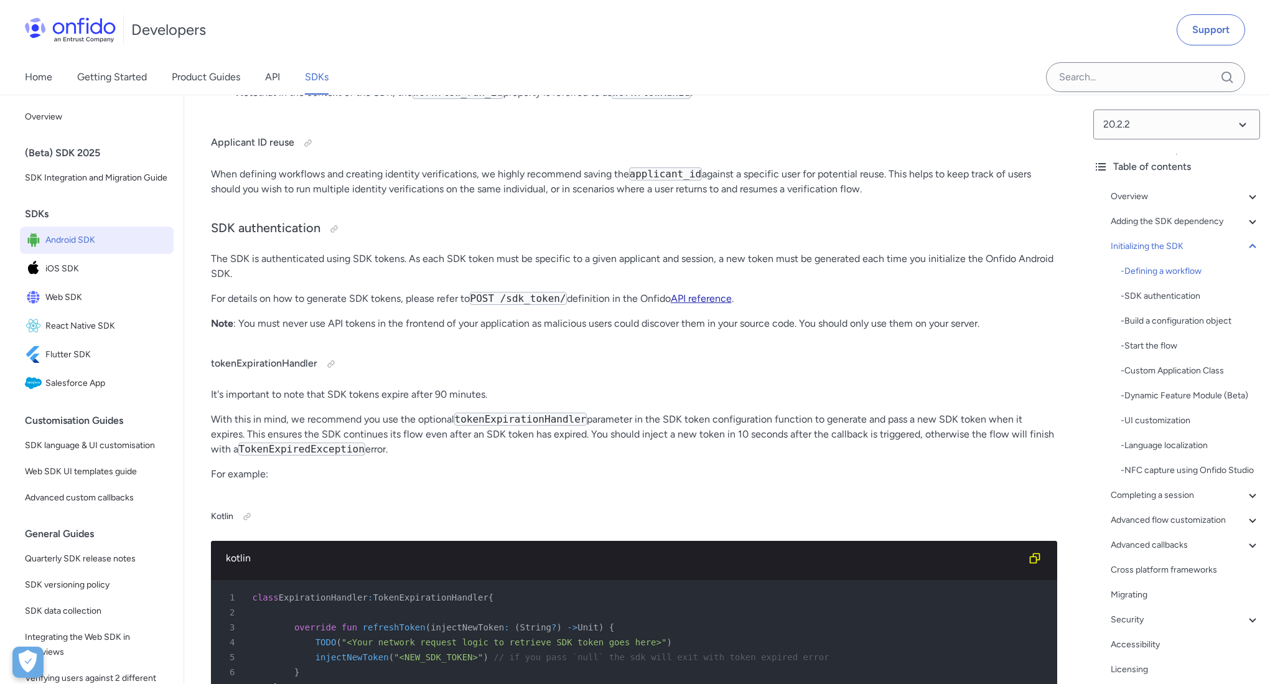
click at [694, 304] on link "API reference" at bounding box center [701, 298] width 61 height 12
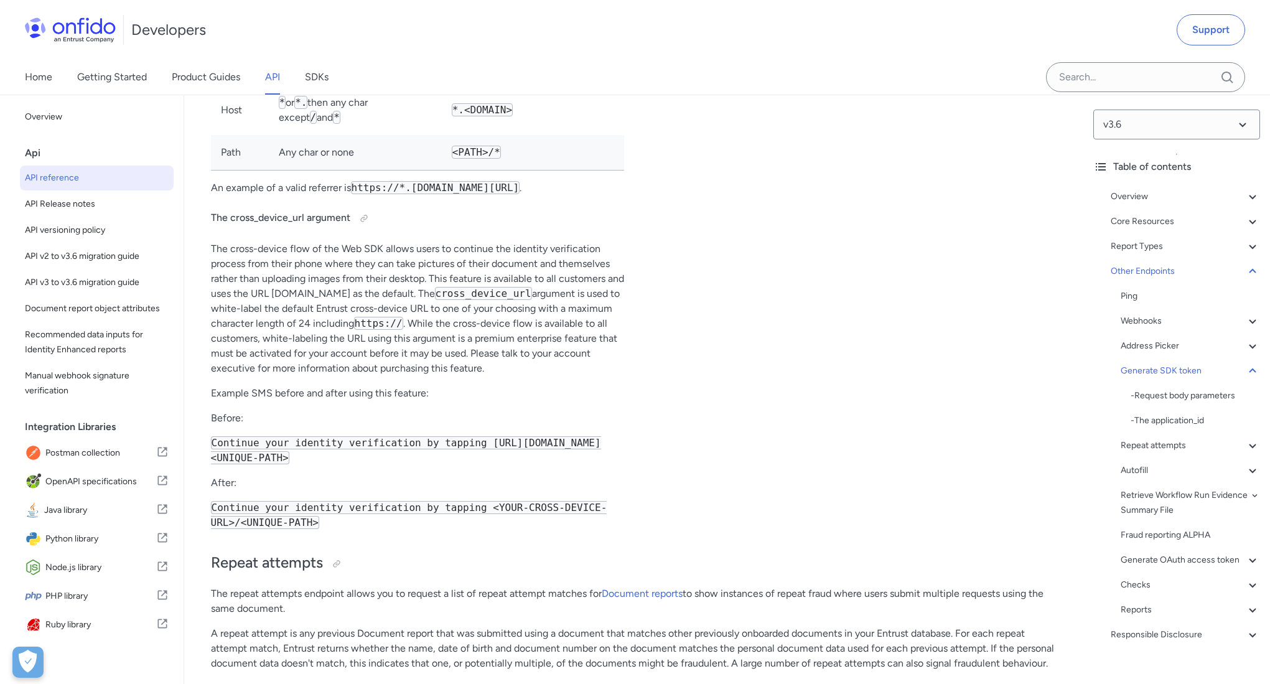
scroll to position [101636, 0]
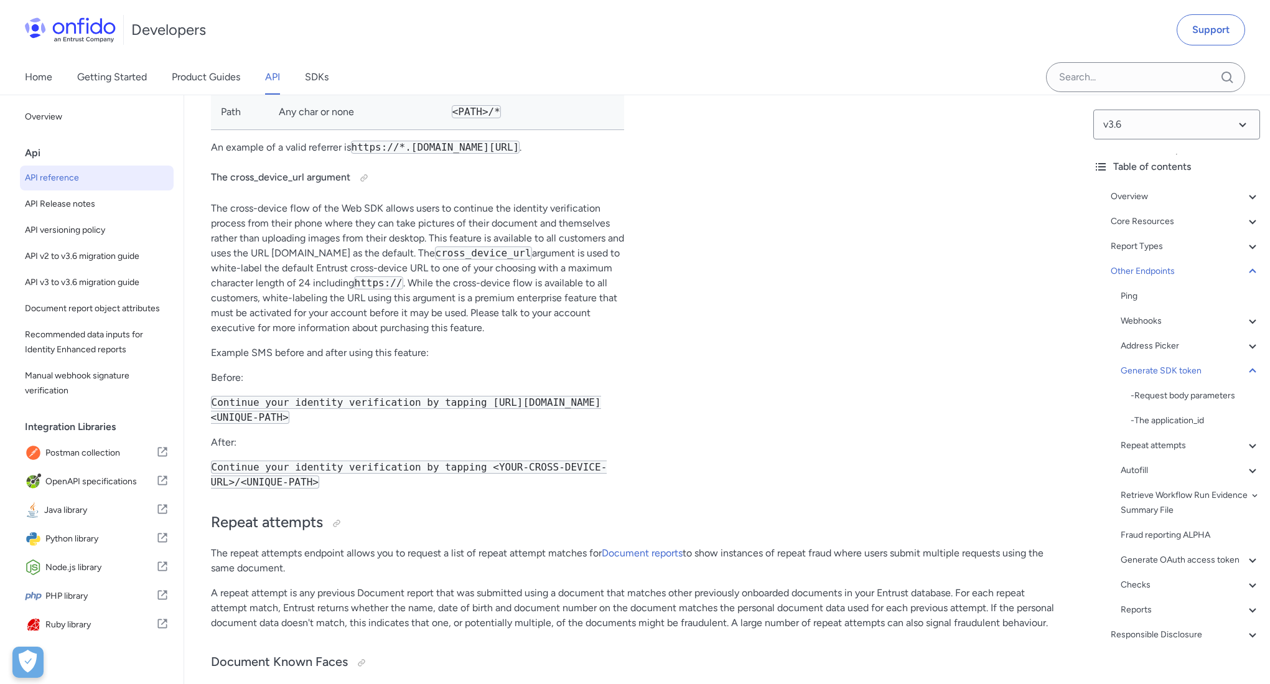
drag, startPoint x: 335, startPoint y: 405, endPoint x: 396, endPoint y: 427, distance: 65.5
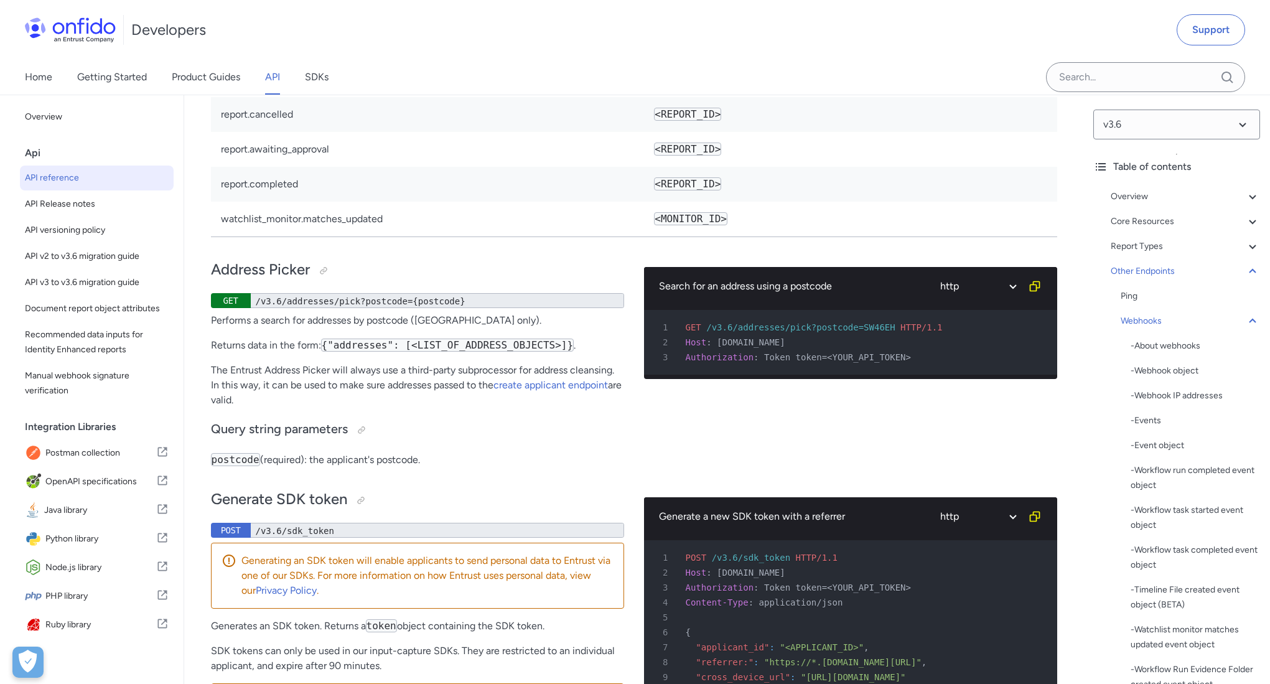
scroll to position [99904, 0]
